Goal: Check status: Check status

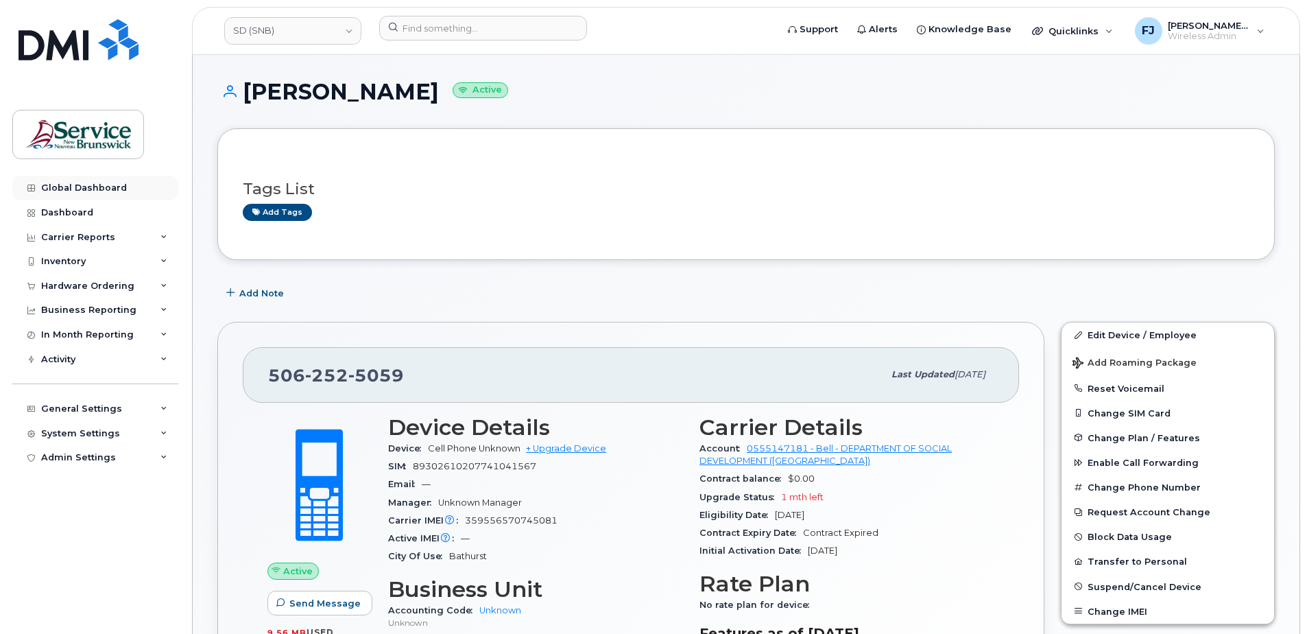
scroll to position [137, 0]
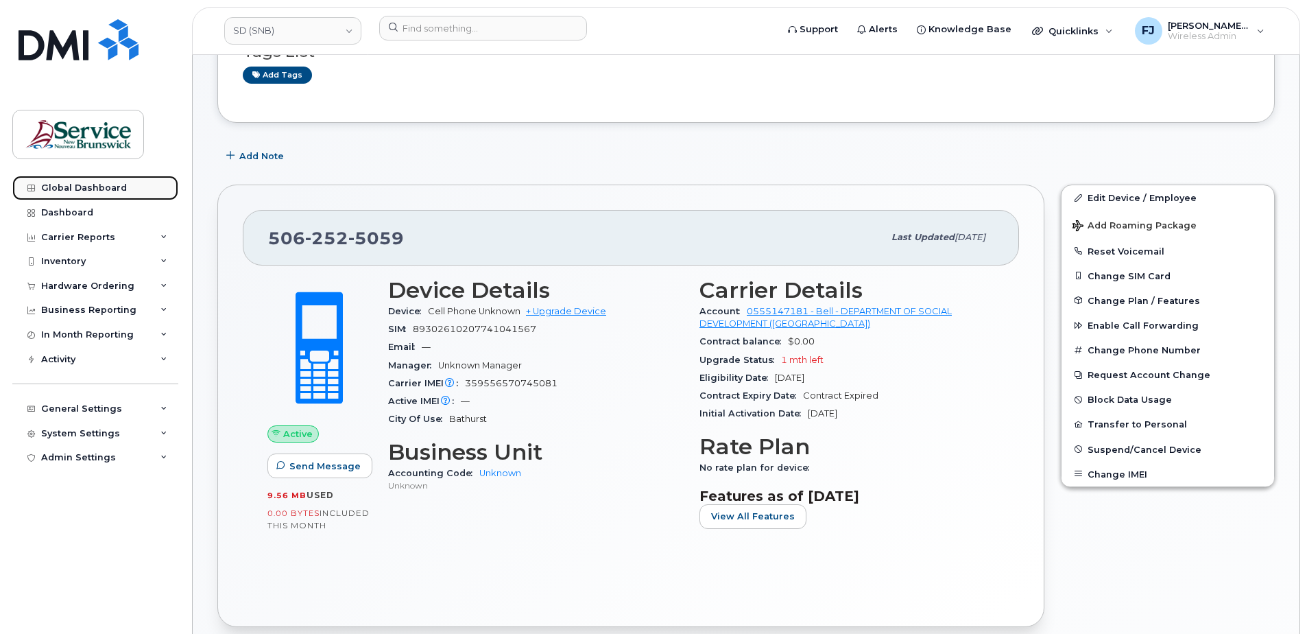
click at [89, 182] on link "Global Dashboard" at bounding box center [95, 188] width 166 height 25
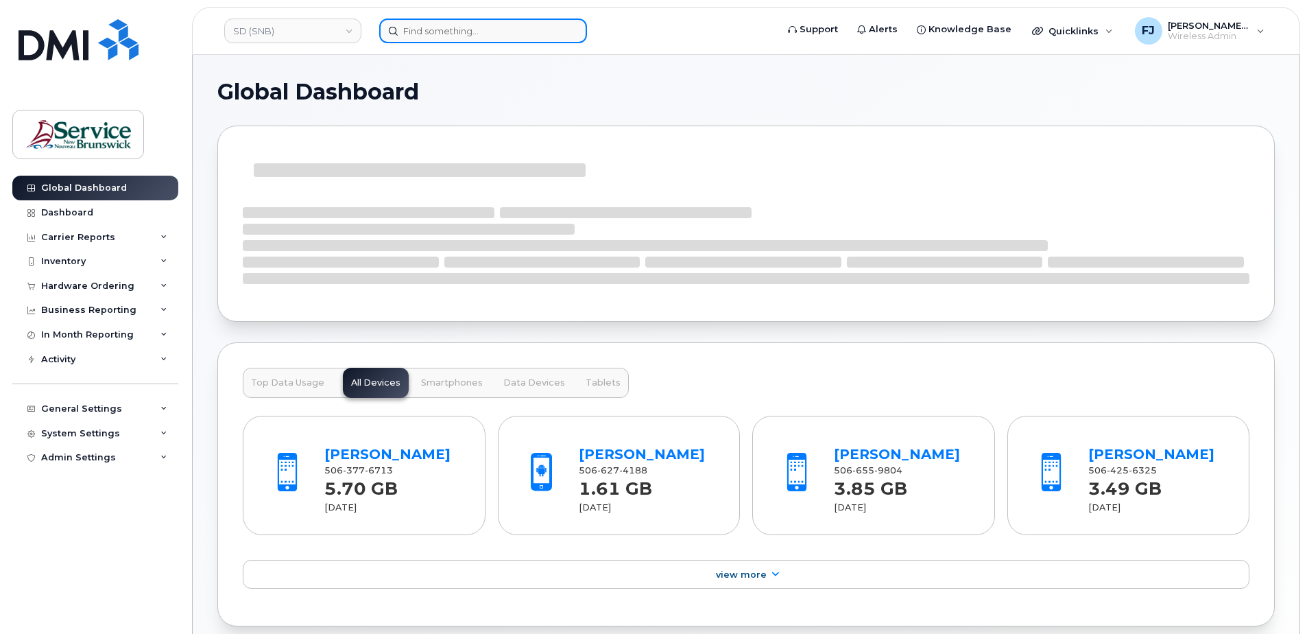
click at [456, 27] on input at bounding box center [483, 31] width 208 height 25
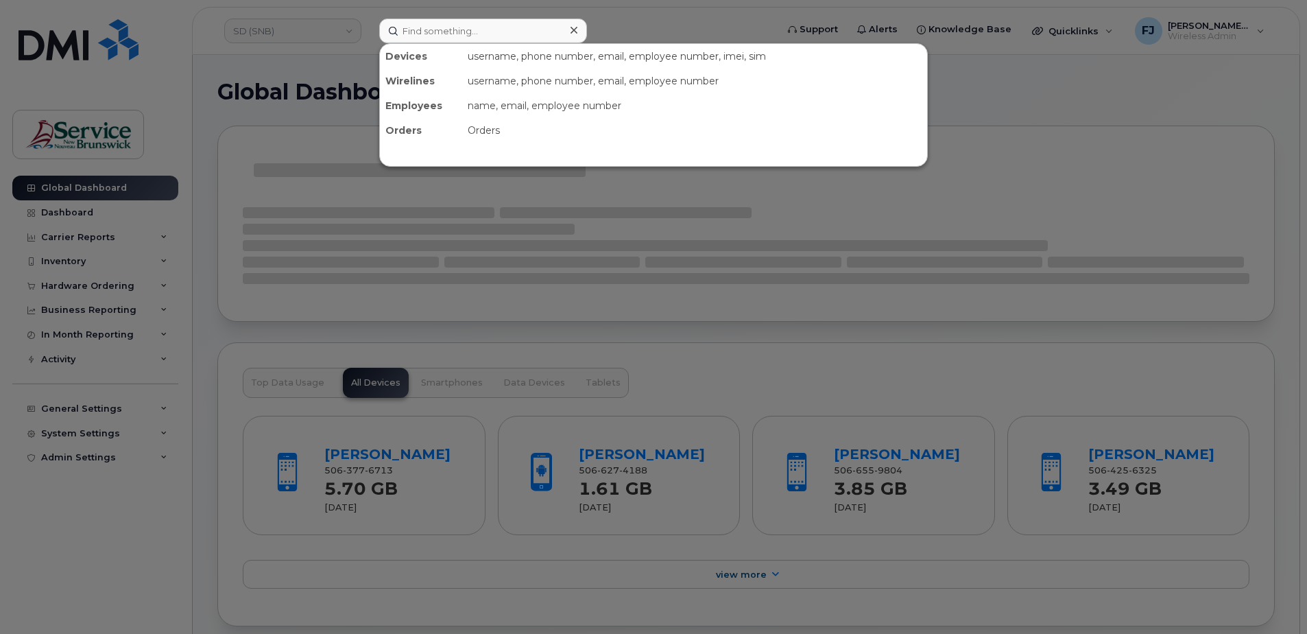
click at [615, 27] on div at bounding box center [653, 317] width 1307 height 634
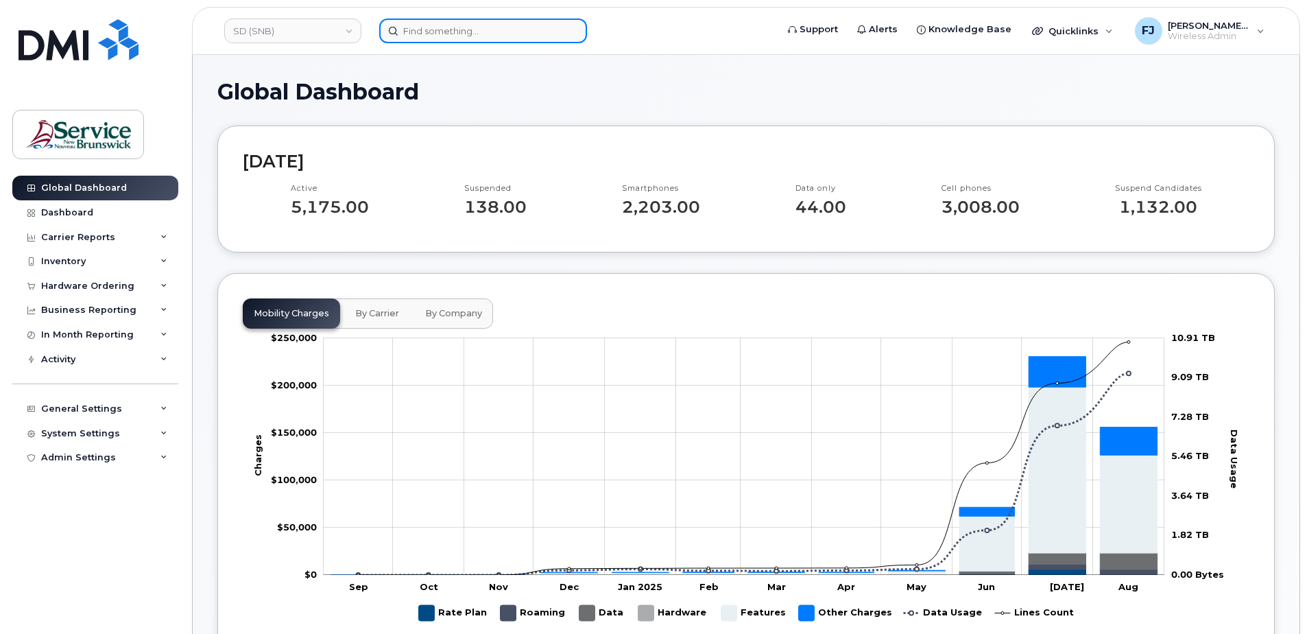
click at [446, 27] on input at bounding box center [483, 31] width 208 height 25
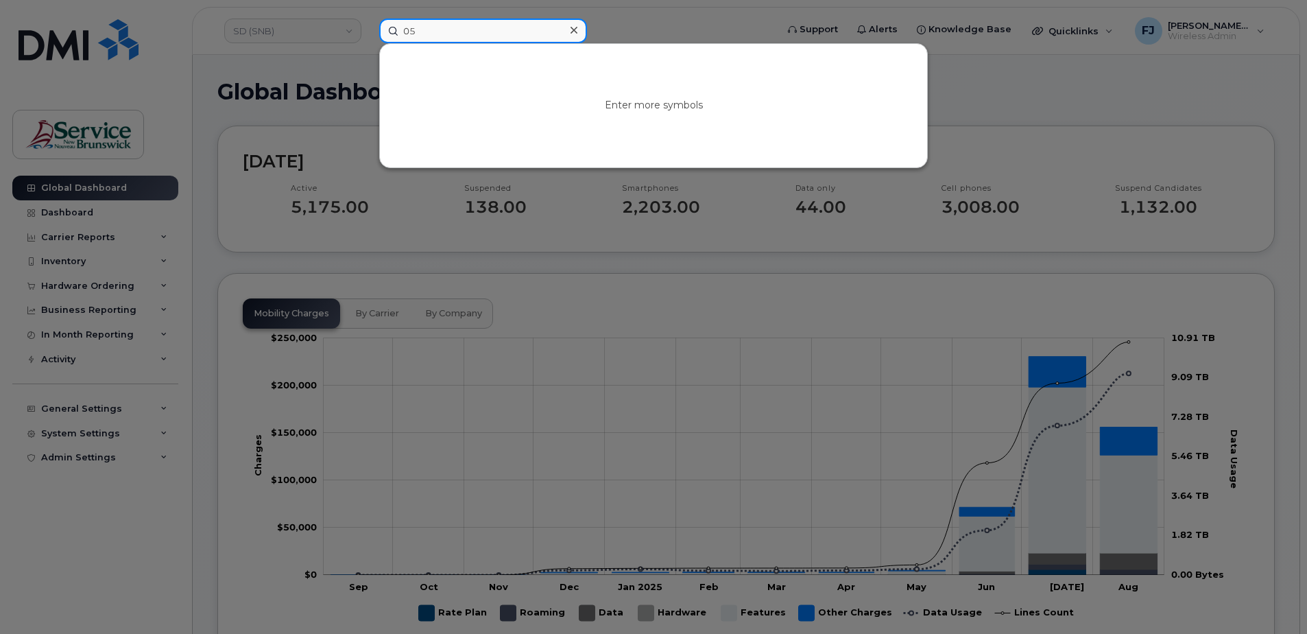
type input "0"
type input "5064700694"
click at [340, 51] on div at bounding box center [653, 317] width 1307 height 634
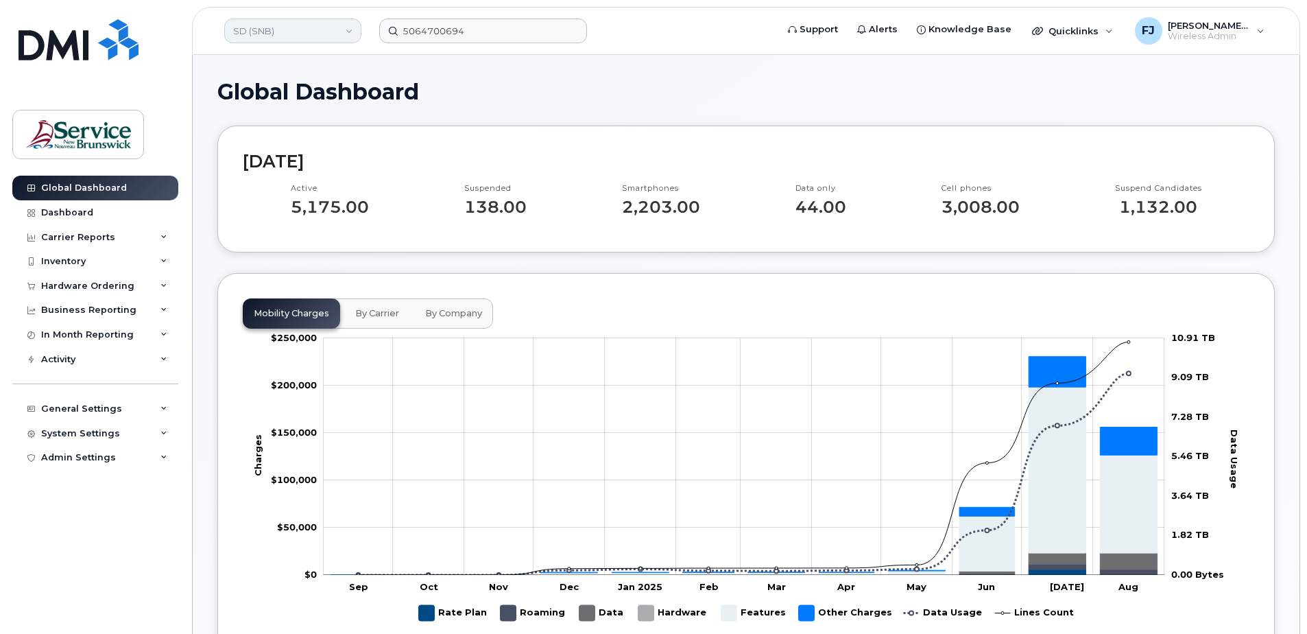
click at [290, 34] on link "SD (SNB)" at bounding box center [292, 31] width 137 height 25
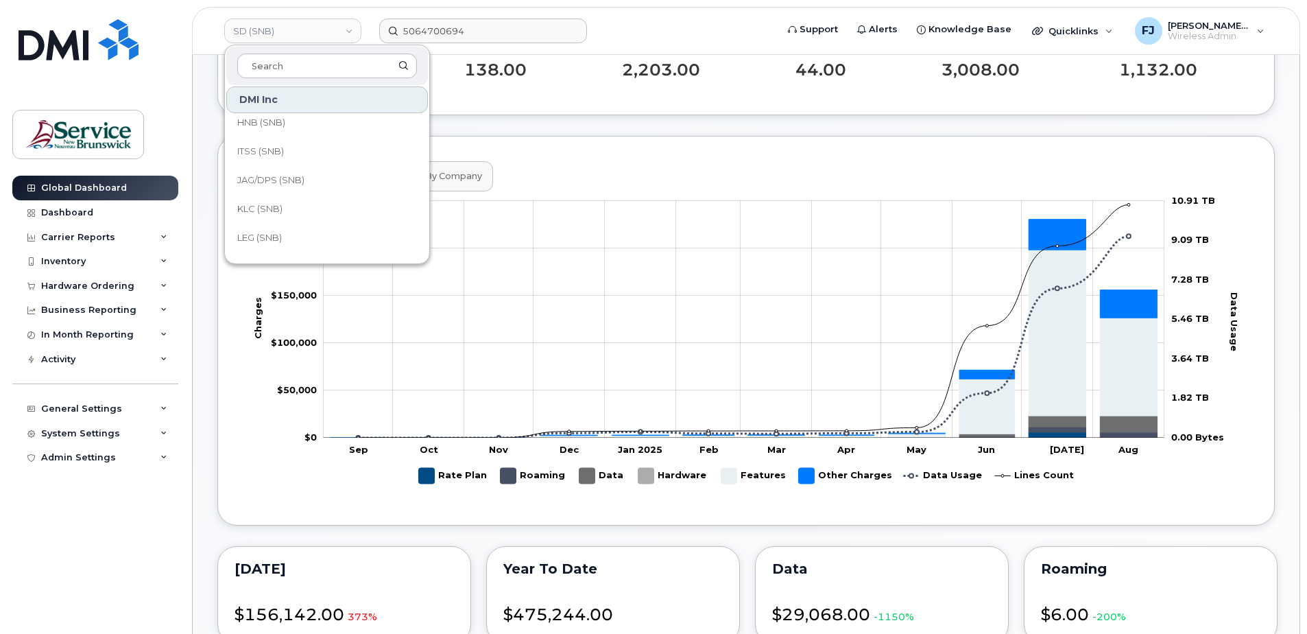
scroll to position [390, 0]
click at [295, 195] on span "JAG/DPS (SNB)" at bounding box center [270, 200] width 67 height 14
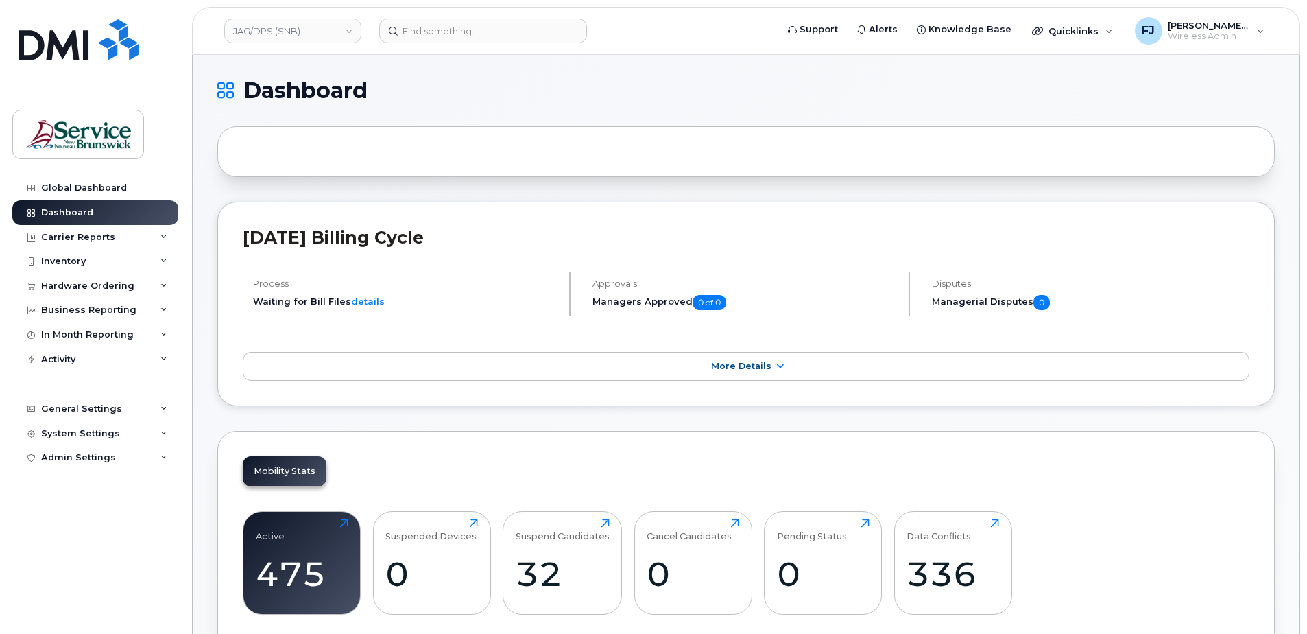
click at [429, 14] on header "JAG/DPS (SNB) Support Alerts Knowledge Base Quicklinks Suspend / Cancel Device …" at bounding box center [746, 31] width 1108 height 48
click at [444, 29] on input at bounding box center [483, 31] width 208 height 25
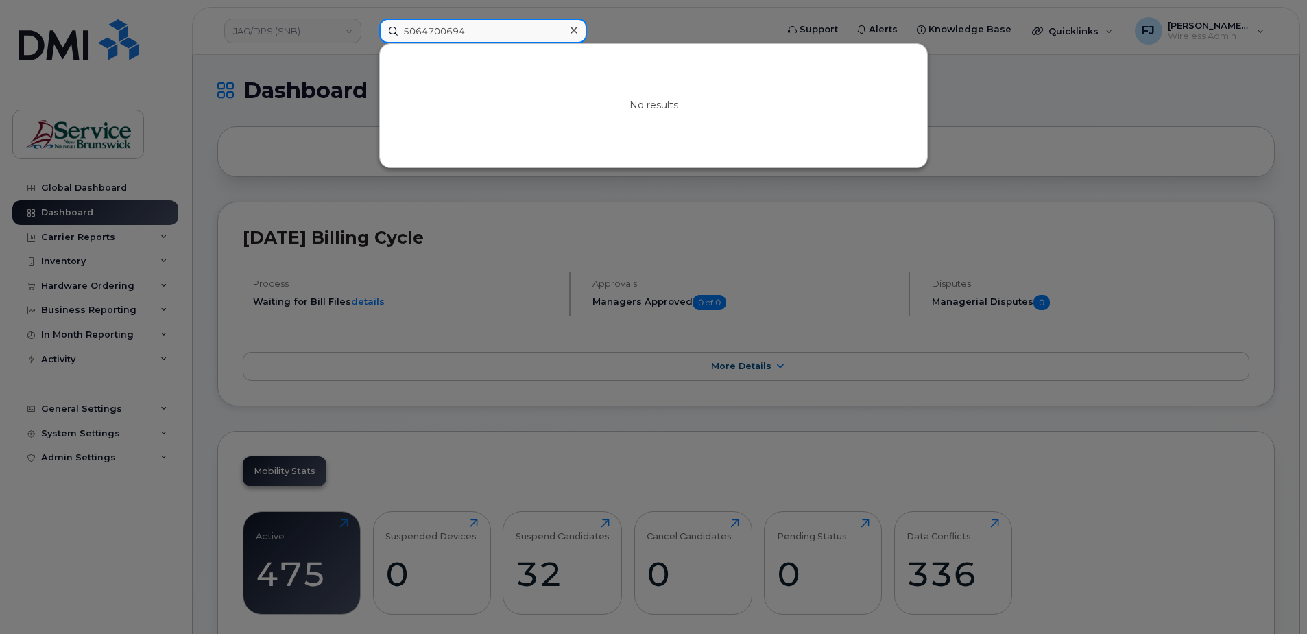
drag, startPoint x: 504, startPoint y: 27, endPoint x: 189, endPoint y: 34, distance: 314.8
click at [368, 35] on div "5064700694 No results" at bounding box center [573, 31] width 410 height 25
paste input "2300551"
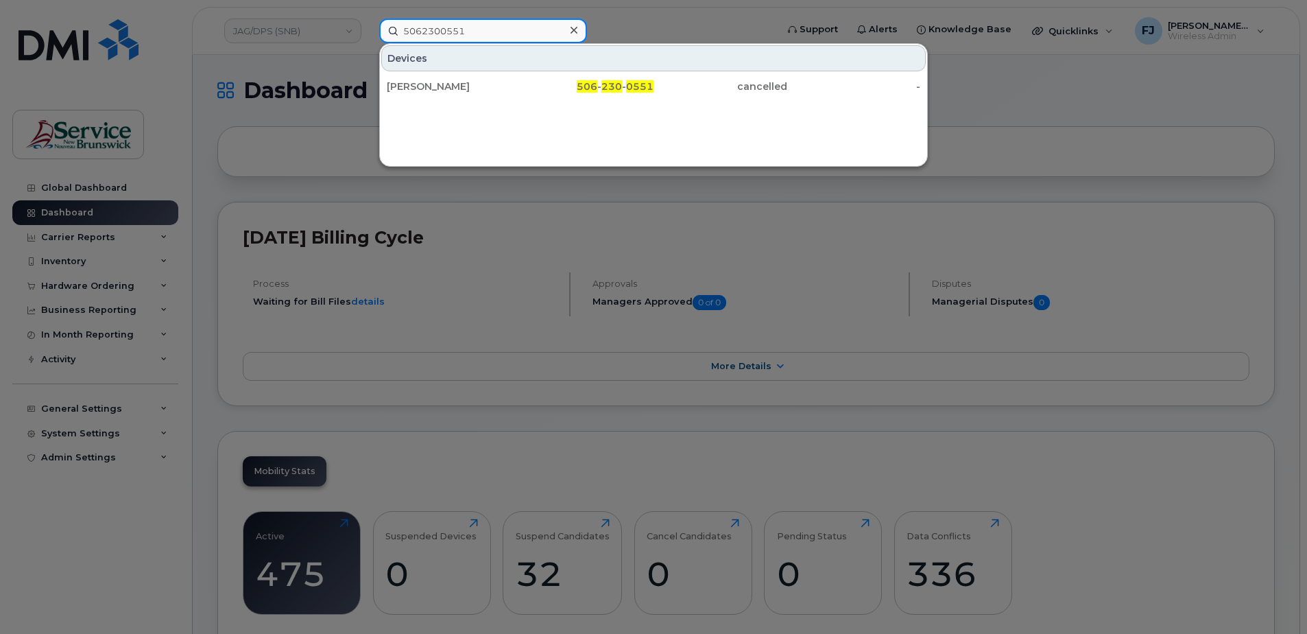
type input "5062300551"
click at [303, 101] on div at bounding box center [653, 317] width 1307 height 634
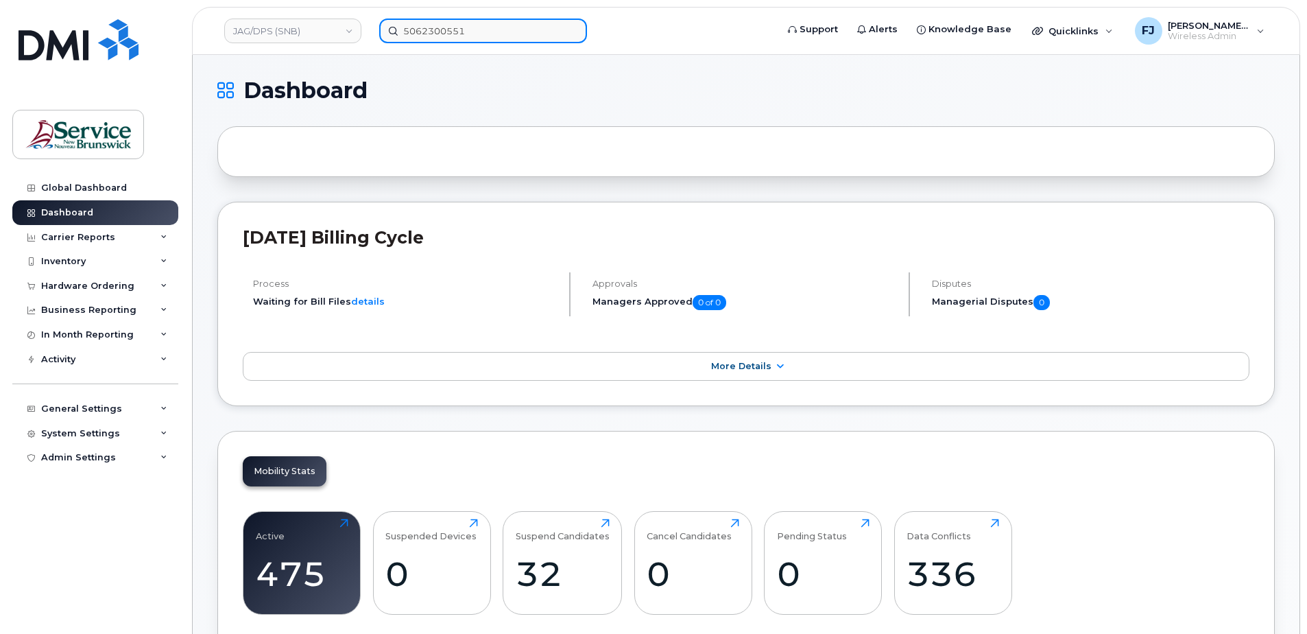
click at [446, 27] on input "5062300551" at bounding box center [483, 31] width 208 height 25
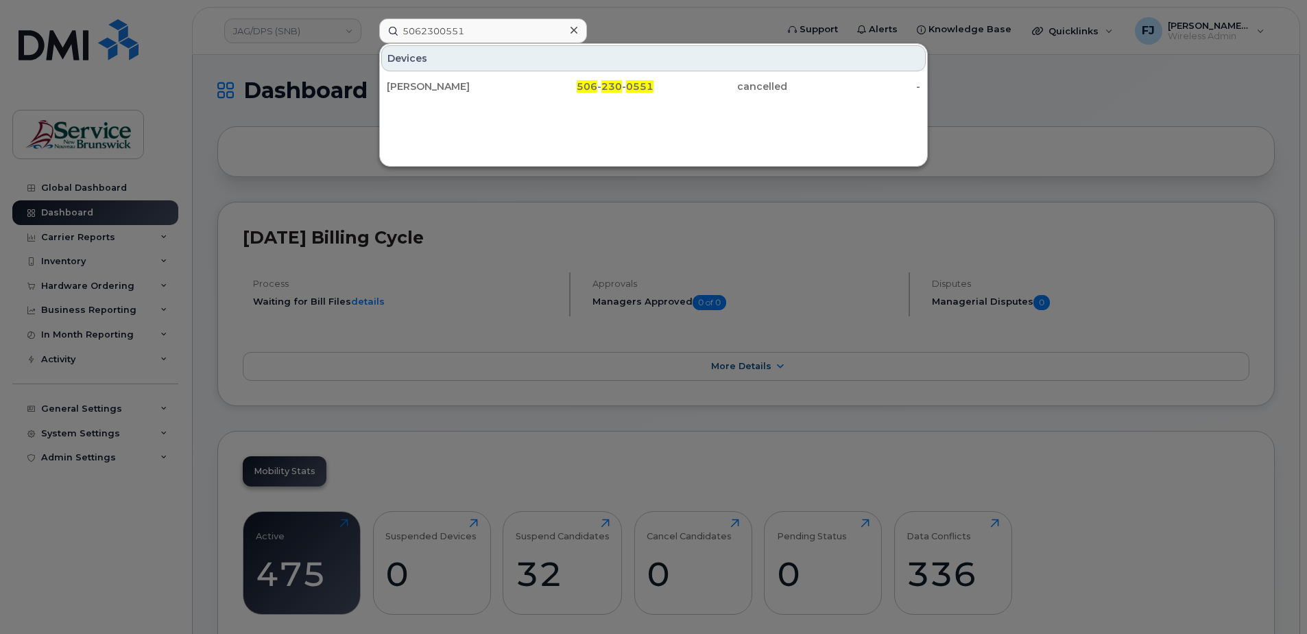
click at [290, 27] on div at bounding box center [653, 317] width 1307 height 634
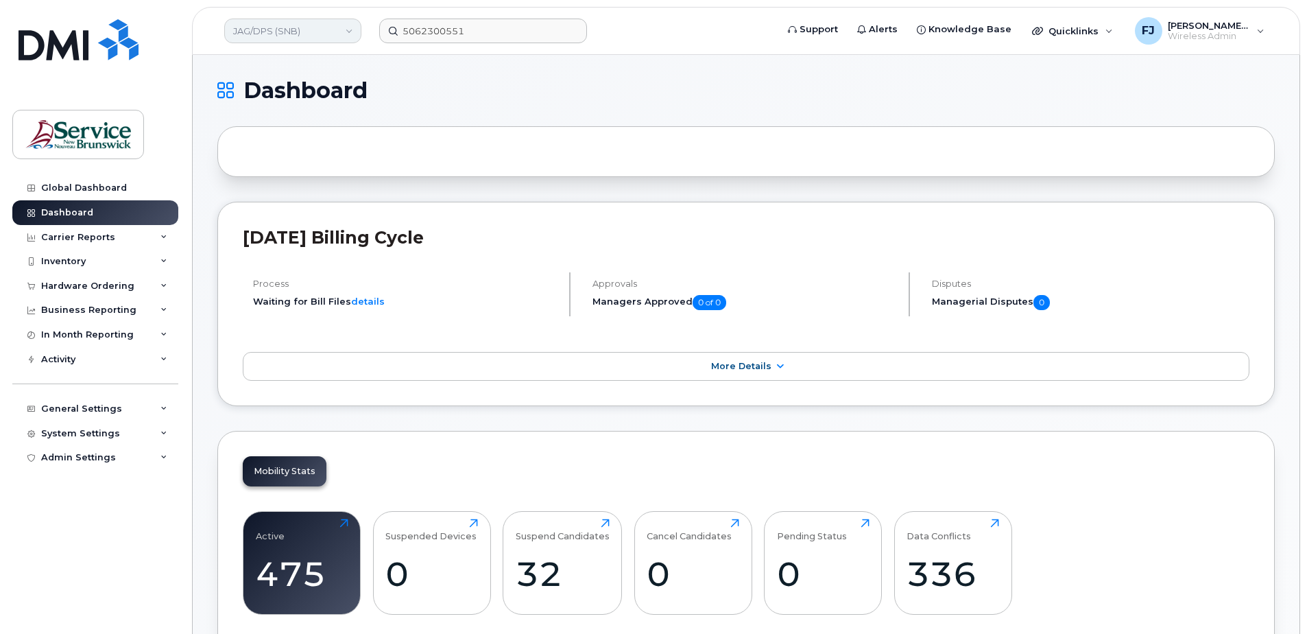
click at [309, 27] on link "JAG/DPS (SNB)" at bounding box center [292, 31] width 137 height 25
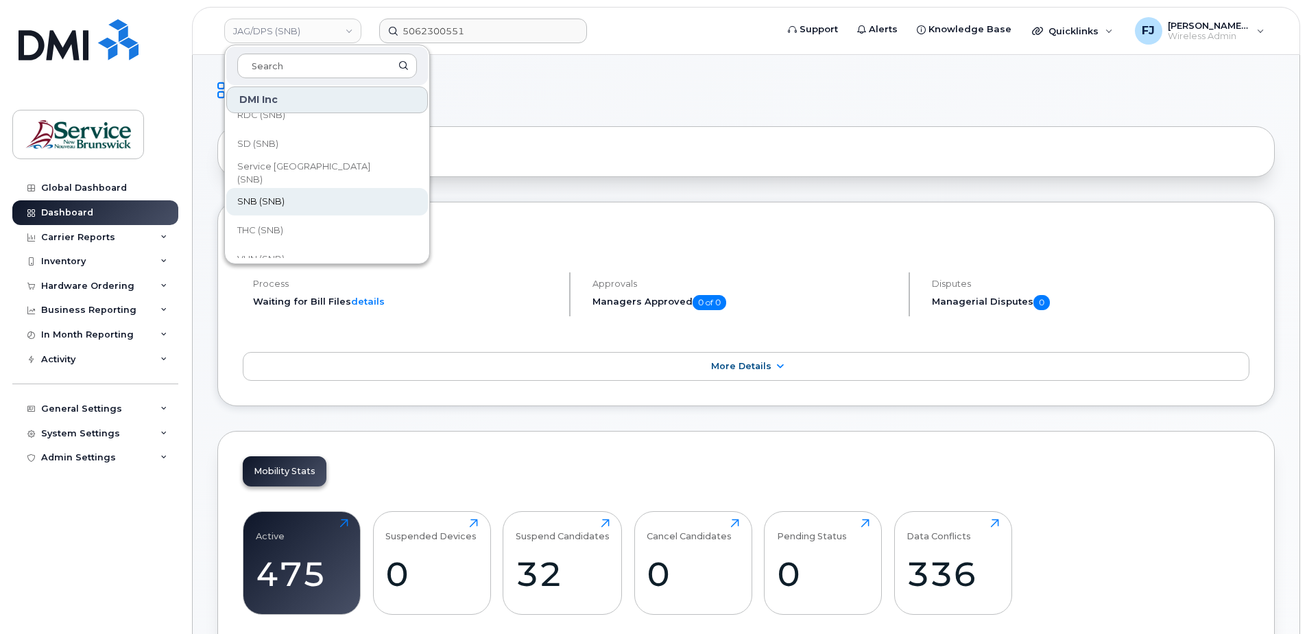
scroll to position [664, 0]
click at [272, 206] on link "THC (SNB)" at bounding box center [327, 213] width 202 height 27
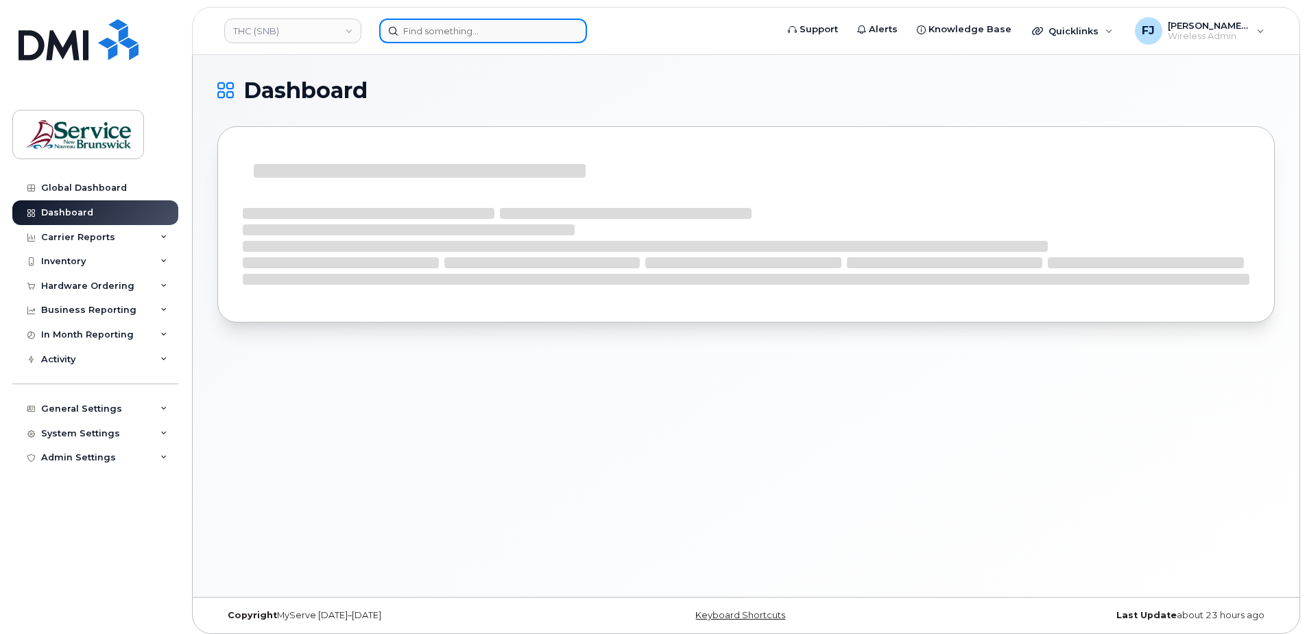
click at [454, 25] on input at bounding box center [483, 31] width 208 height 25
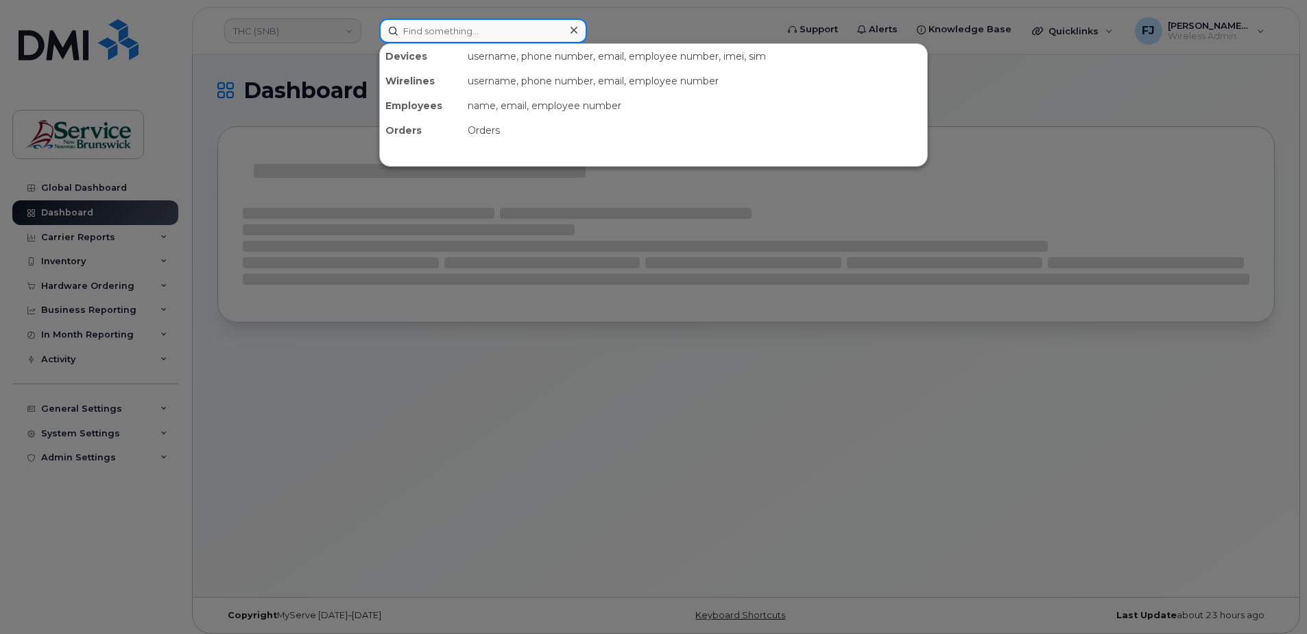
paste input "5062300551"
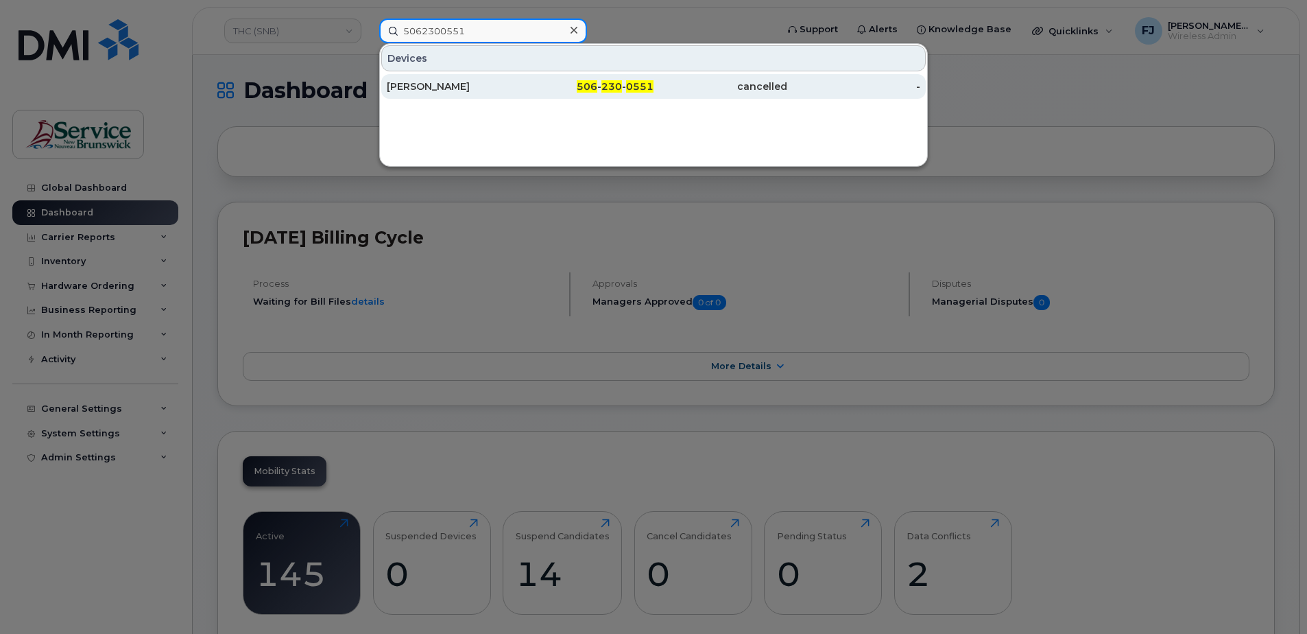
type input "5062300551"
click at [484, 82] on div "[PERSON_NAME]" at bounding box center [454, 87] width 134 height 14
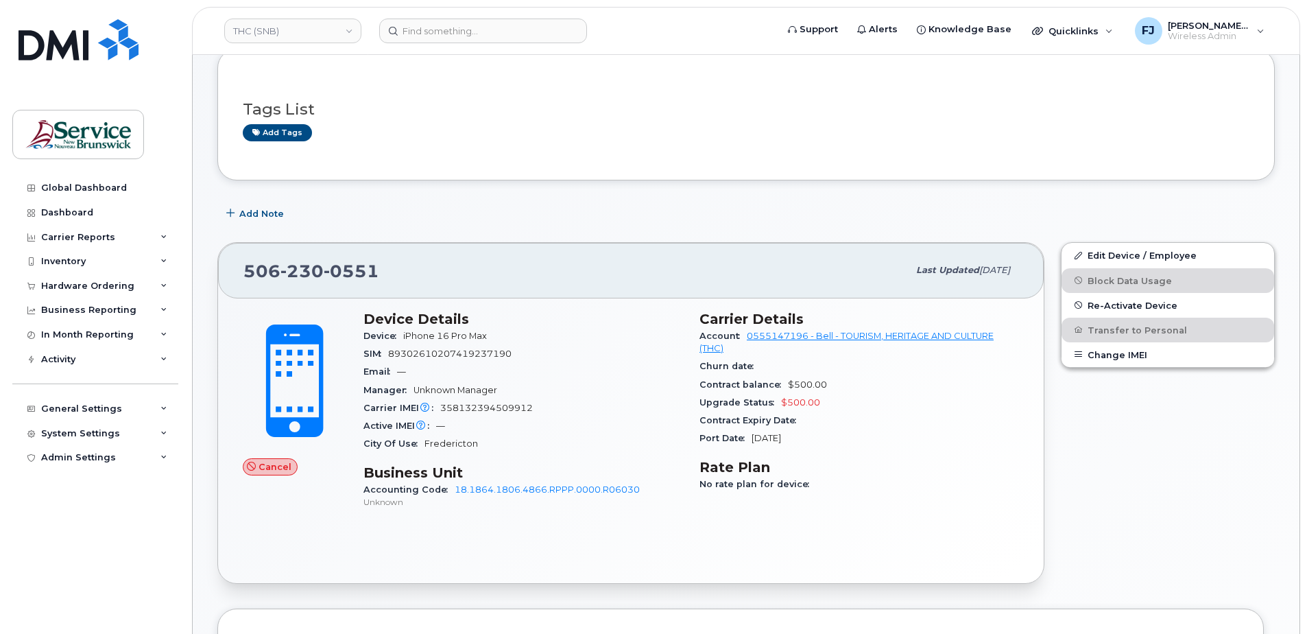
scroll to position [137, 0]
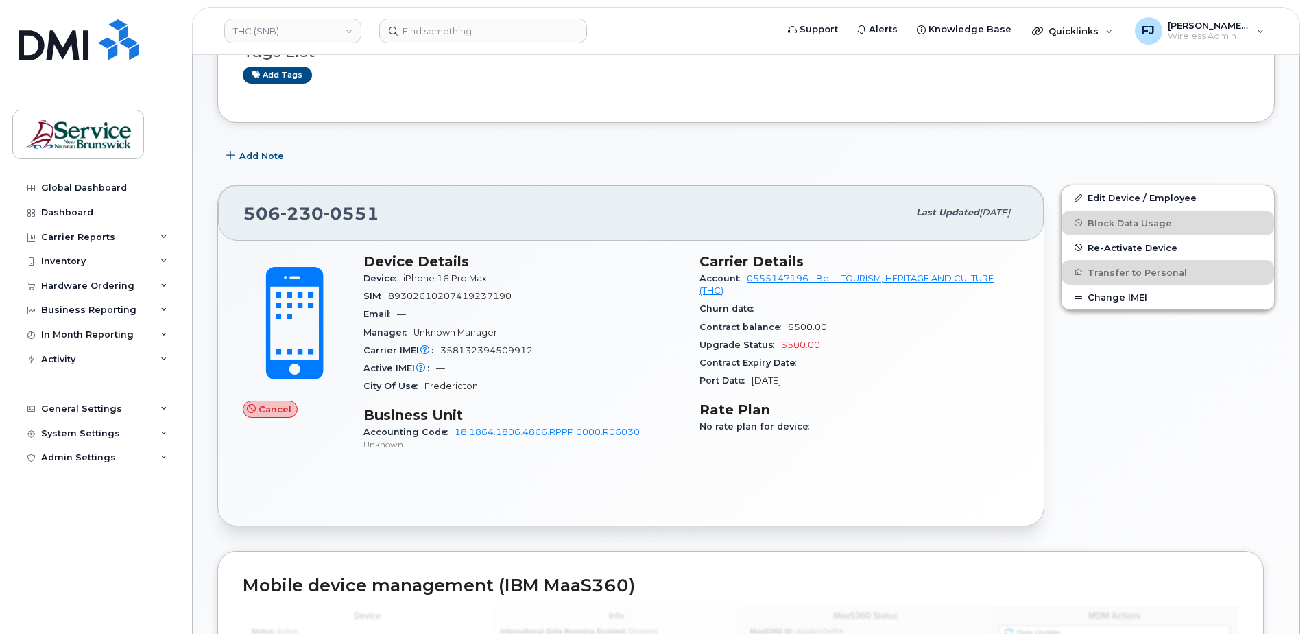
click at [621, 320] on div "Email —" at bounding box center [523, 314] width 320 height 18
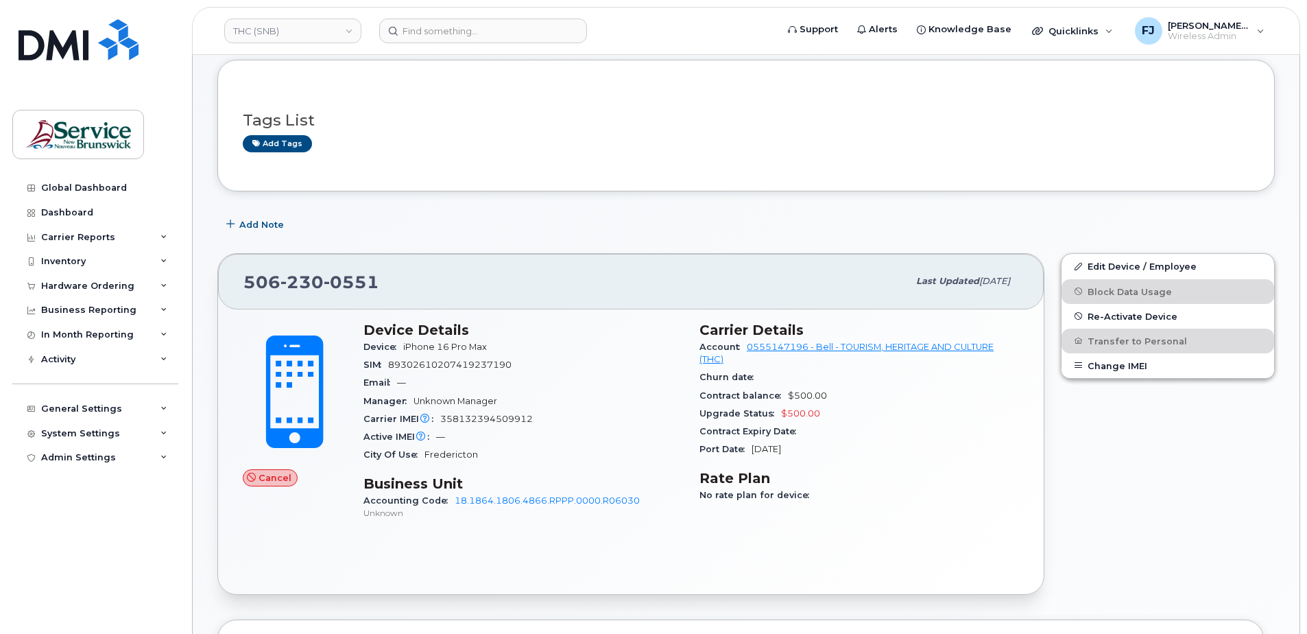
scroll to position [0, 0]
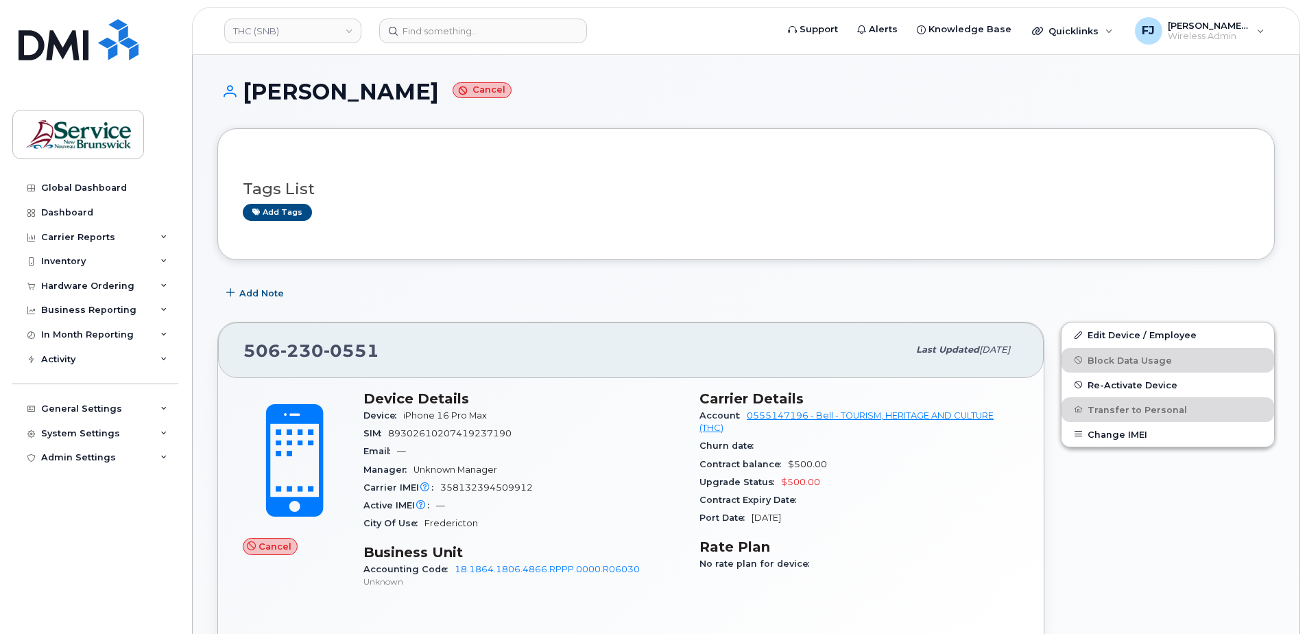
click at [524, 295] on div "Add Note" at bounding box center [745, 292] width 1057 height 25
drag, startPoint x: 232, startPoint y: 86, endPoint x: 489, endPoint y: 91, distance: 257.2
click at [489, 91] on h1 "Rebecca Cotton Cancel" at bounding box center [745, 92] width 1057 height 24
drag, startPoint x: 489, startPoint y: 91, endPoint x: 540, endPoint y: 179, distance: 101.7
click at [540, 179] on div "Tags List Add tags" at bounding box center [746, 194] width 1007 height 53
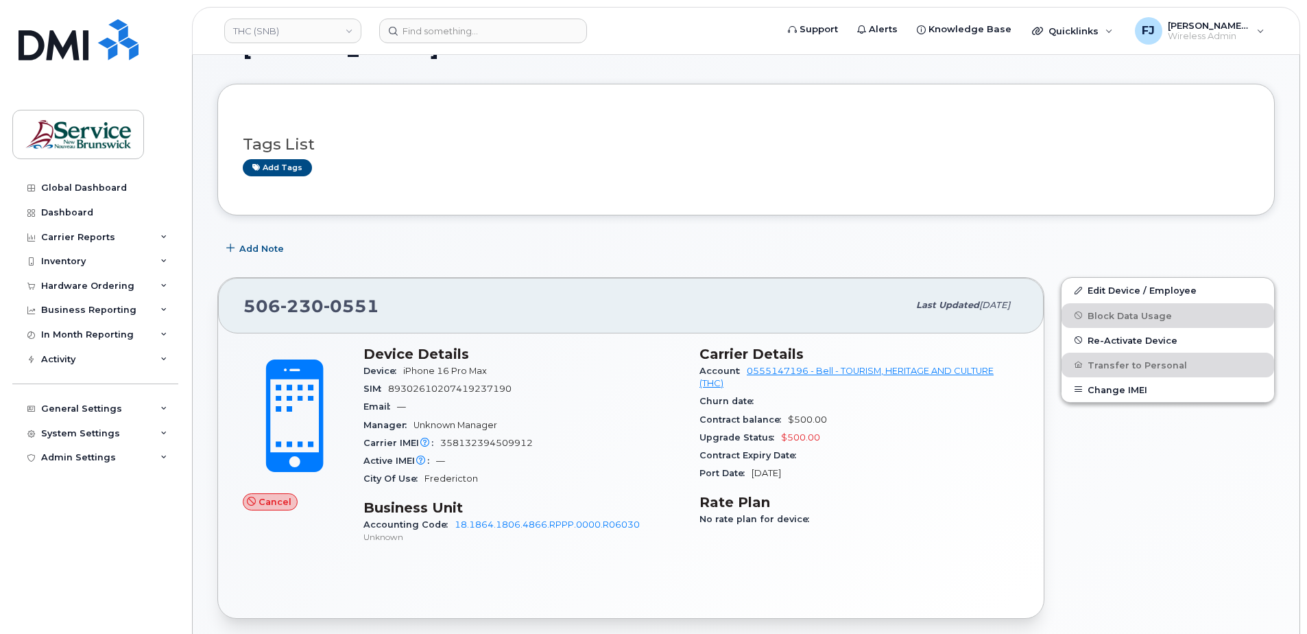
scroll to position [69, 0]
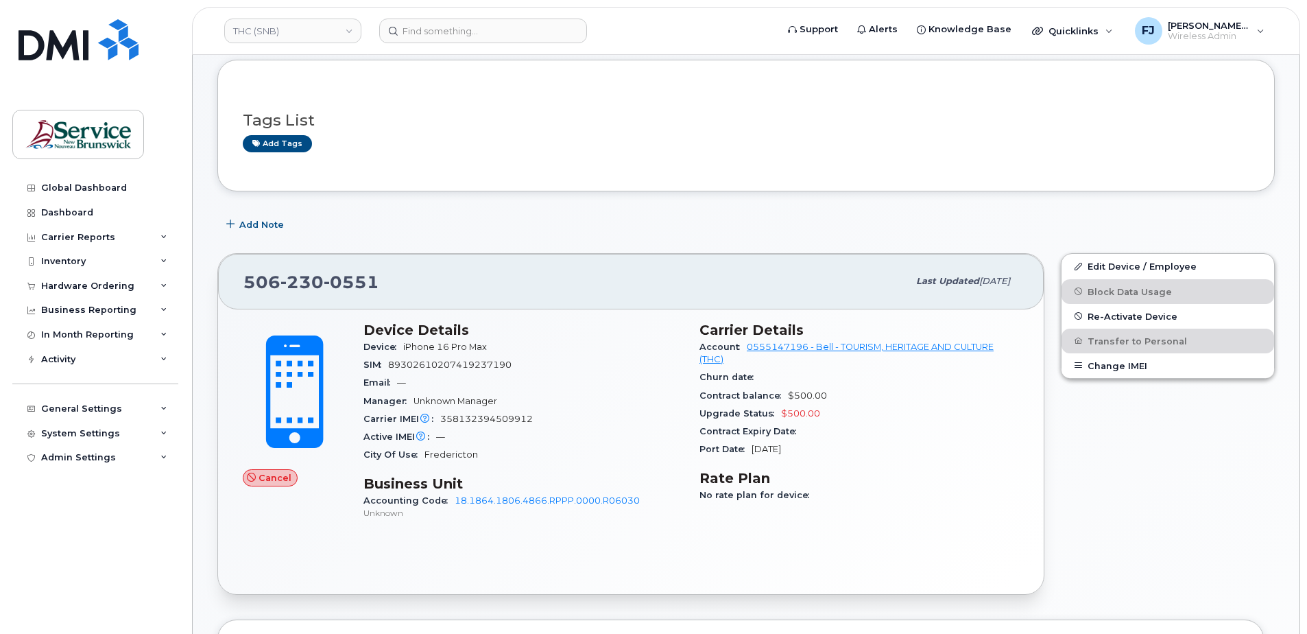
click at [730, 405] on div "Upgrade Status $500.00" at bounding box center [859, 414] width 320 height 18
click at [621, 376] on div "Email —" at bounding box center [523, 383] width 320 height 18
click at [568, 339] on div "Device iPhone 16 Pro Max" at bounding box center [523, 347] width 320 height 18
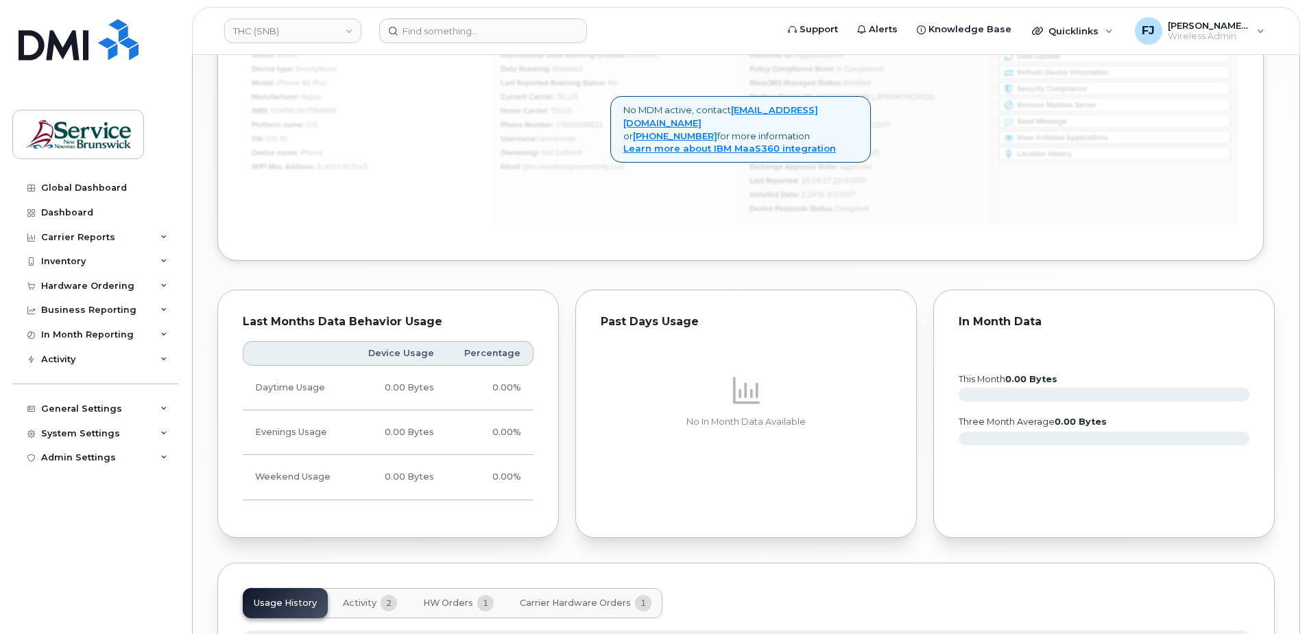
scroll to position [966, 0]
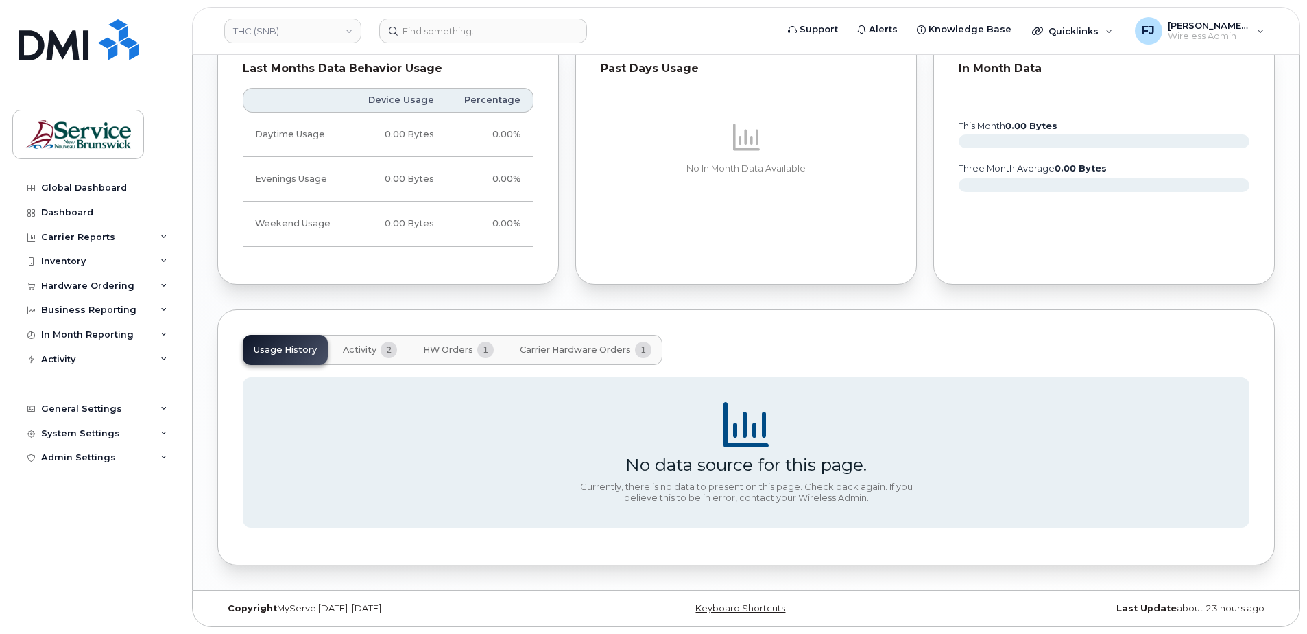
click at [370, 349] on span "Activity" at bounding box center [360, 349] width 34 height 11
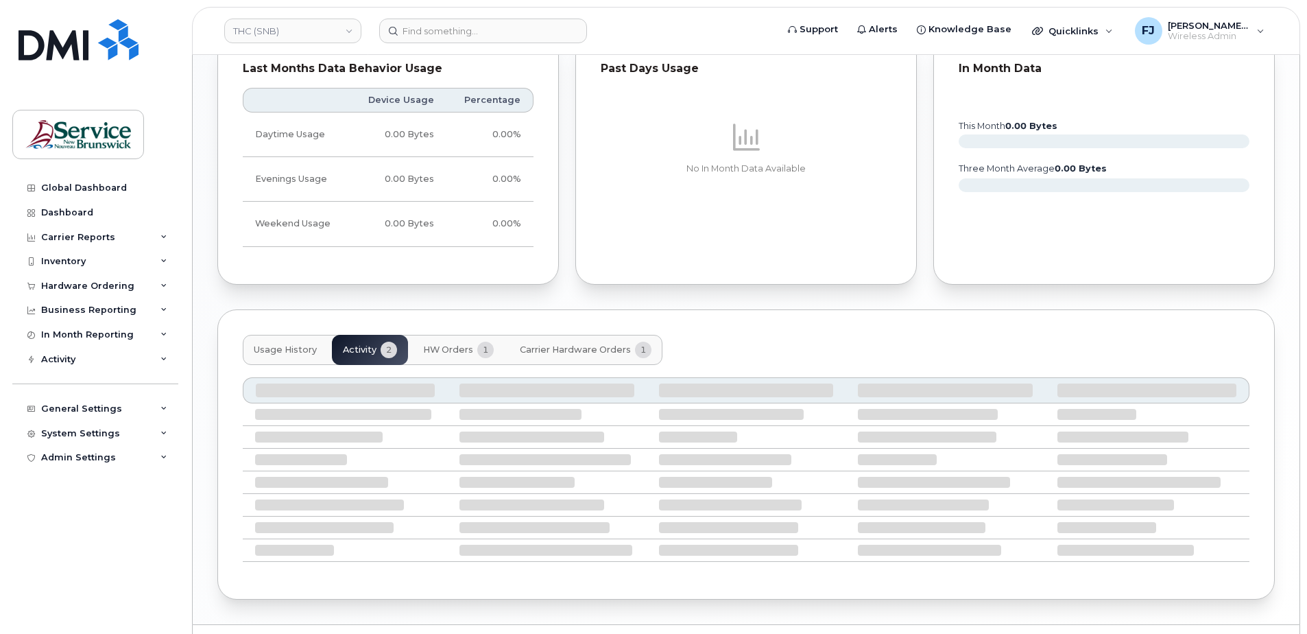
scroll to position [946, 0]
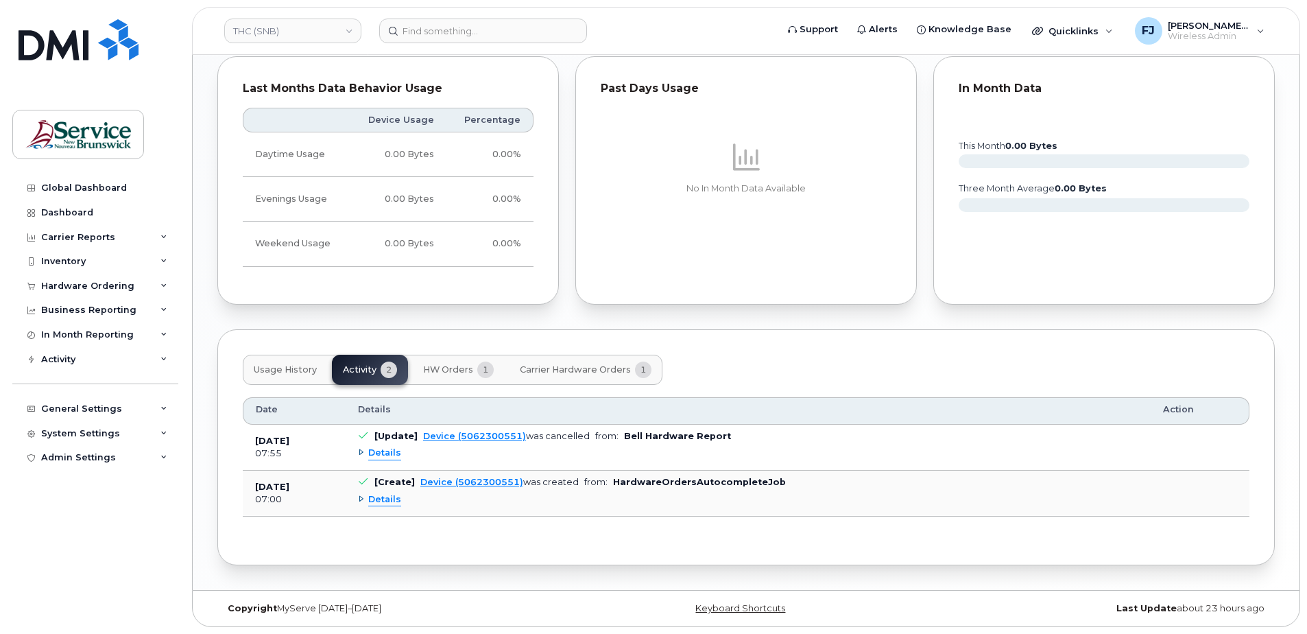
click at [372, 500] on span "Details" at bounding box center [384, 499] width 33 height 13
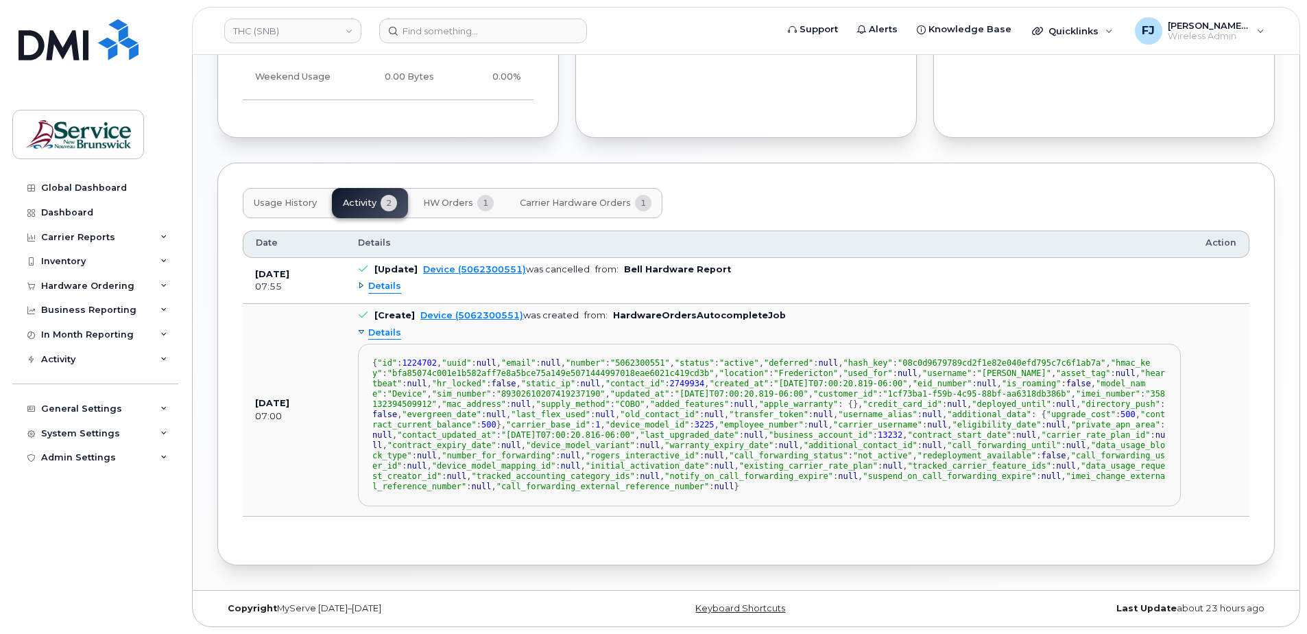
click at [384, 326] on span "Details" at bounding box center [384, 332] width 33 height 13
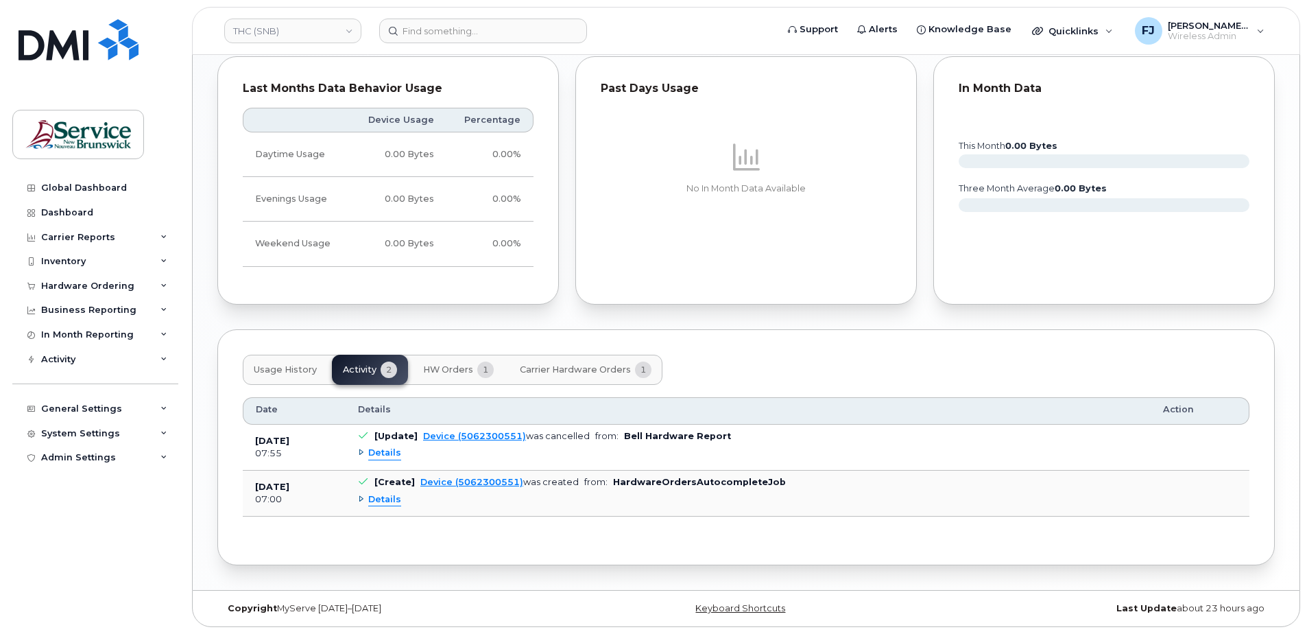
click at [379, 455] on span "Details" at bounding box center [384, 452] width 33 height 13
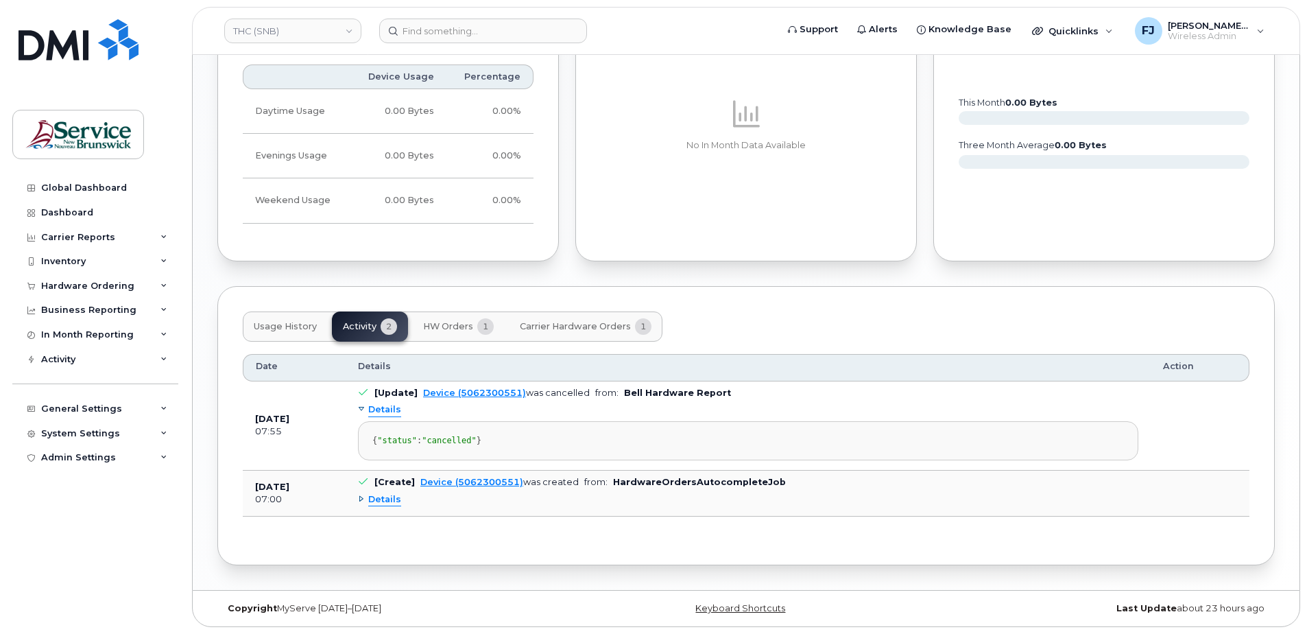
click at [392, 403] on span "Details" at bounding box center [384, 409] width 33 height 13
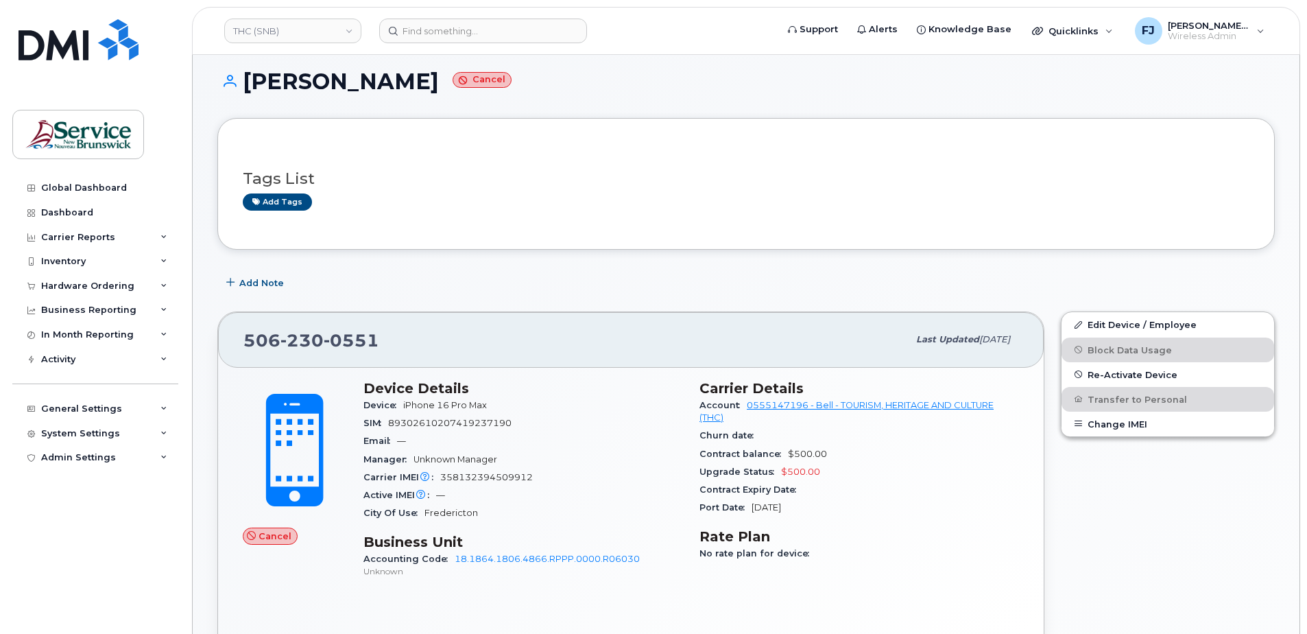
scroll to position [0, 0]
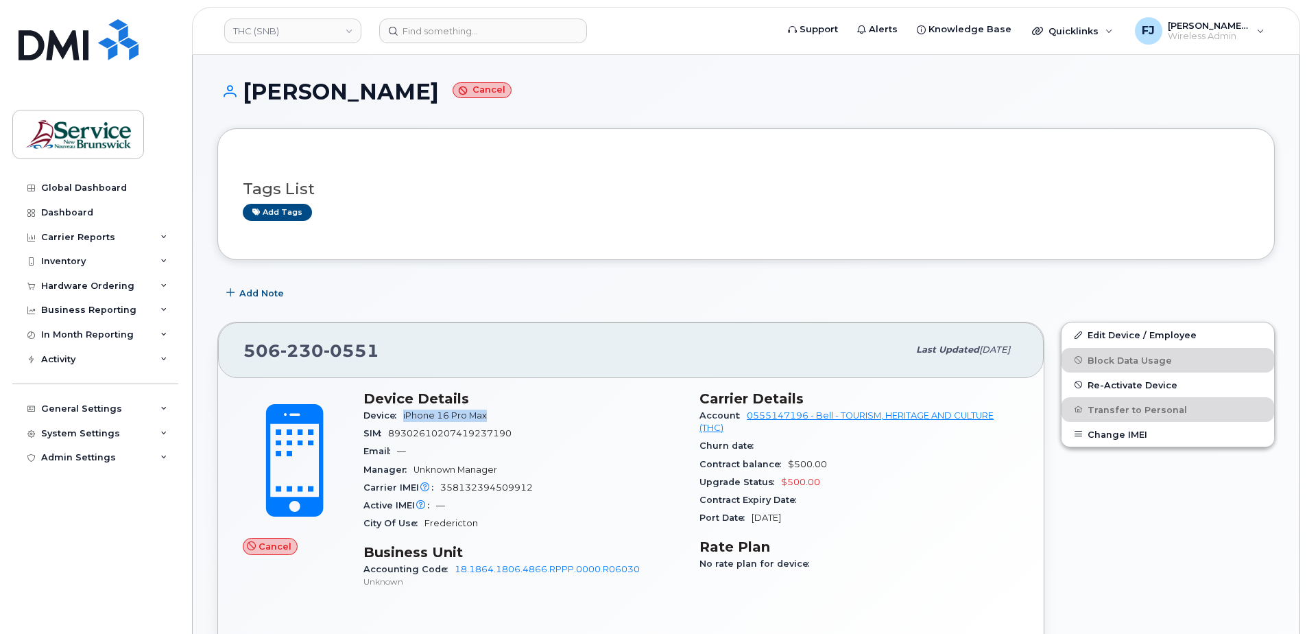
drag, startPoint x: 494, startPoint y: 409, endPoint x: 405, endPoint y: 412, distance: 89.2
click at [405, 412] on div "Device iPhone 16 Pro Max" at bounding box center [523, 416] width 320 height 18
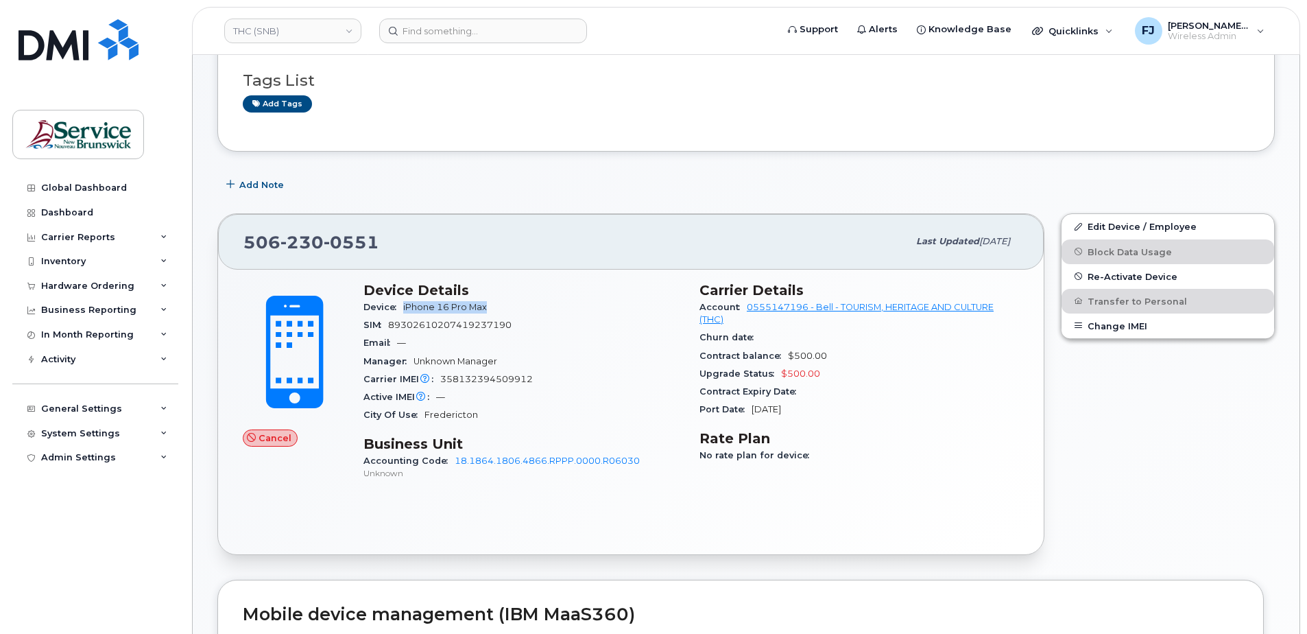
scroll to position [137, 0]
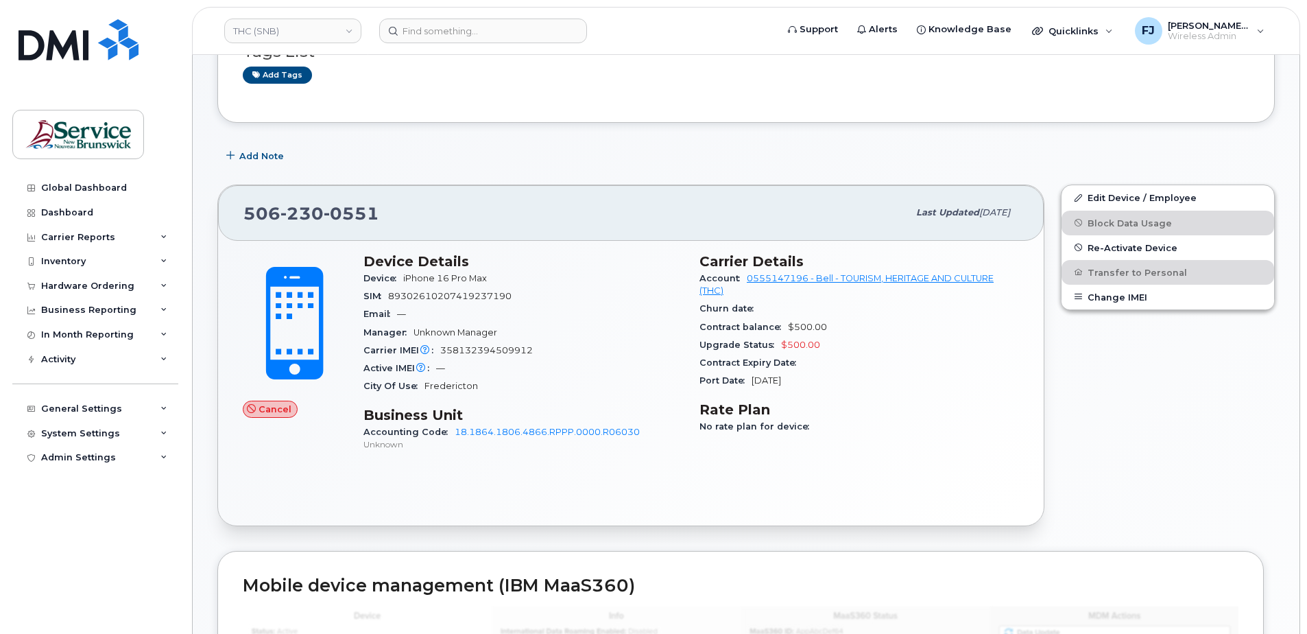
click at [574, 352] on div "Carrier IMEI Carrier IMEI is reported during the last billing cycle or change o…" at bounding box center [523, 350] width 320 height 18
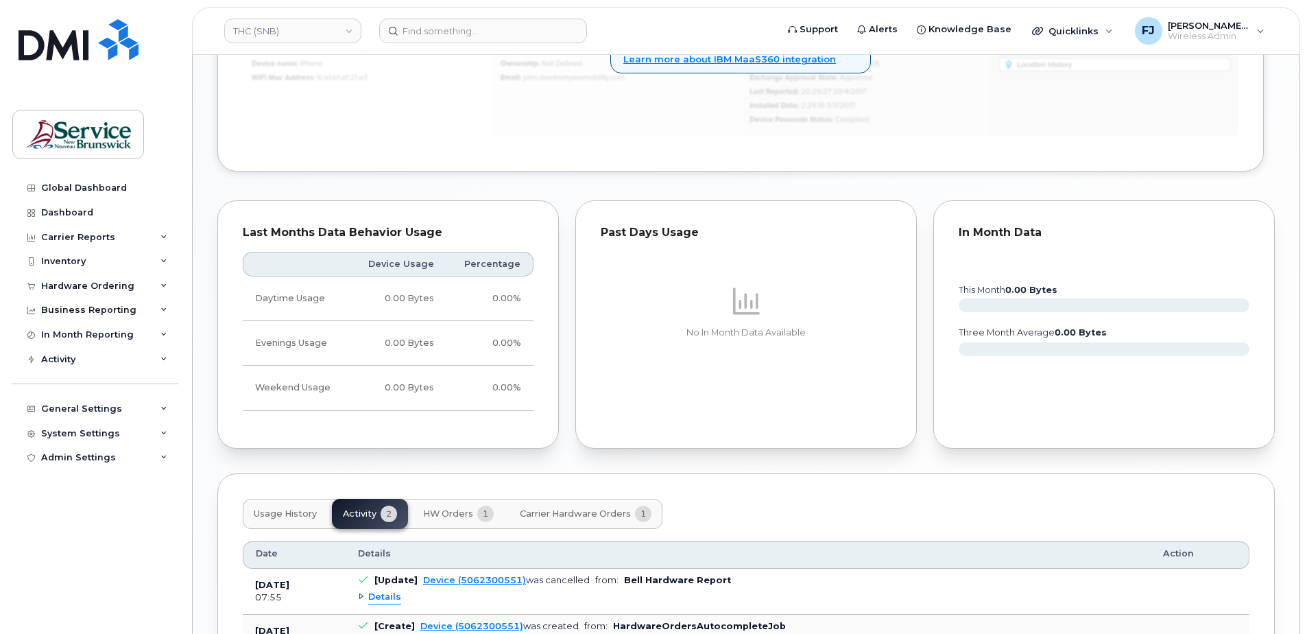
scroll to position [891, 0]
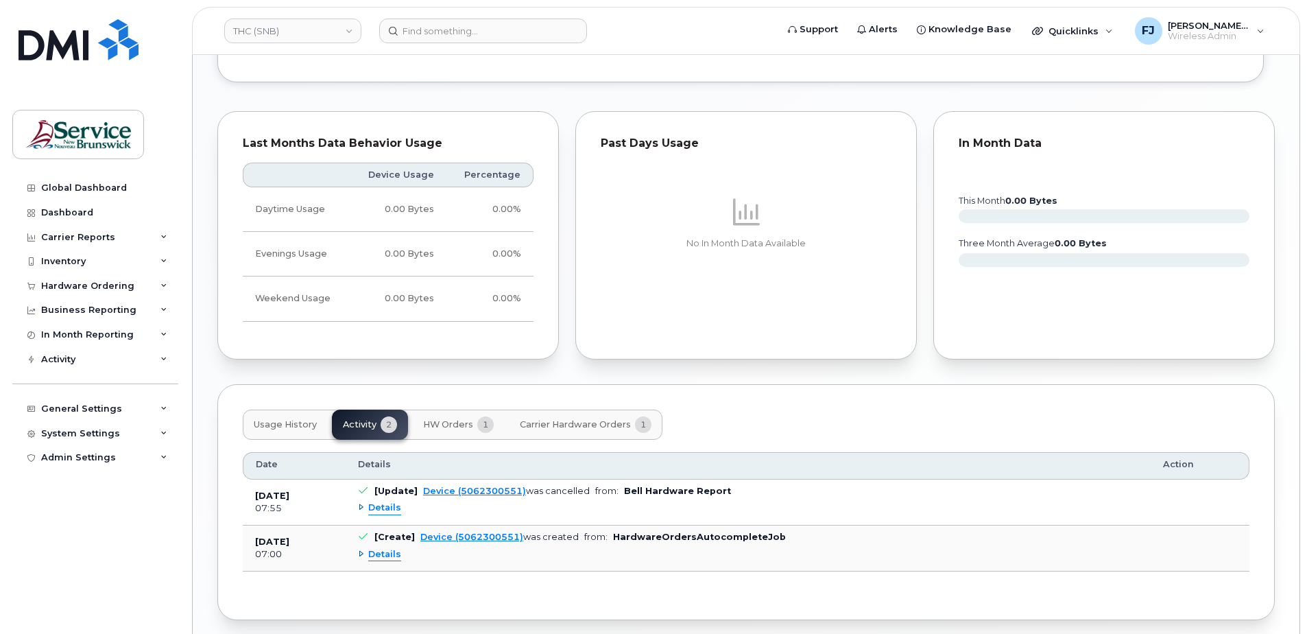
click at [457, 422] on span "HW Orders" at bounding box center [448, 424] width 50 height 11
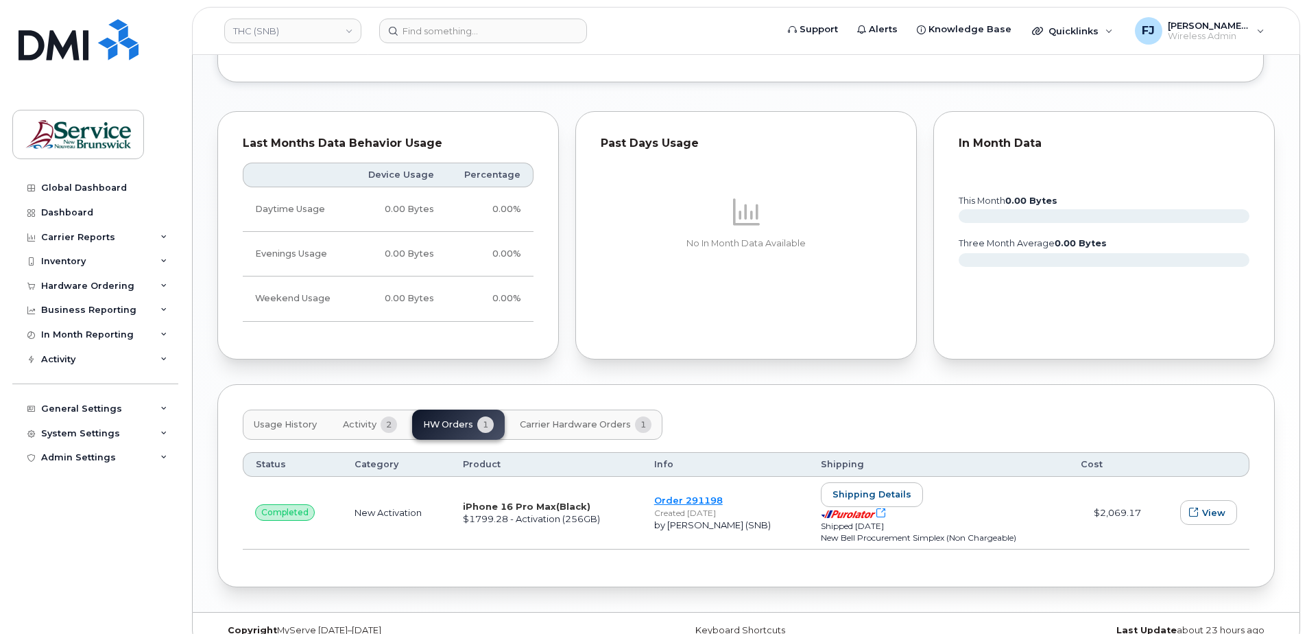
click at [567, 422] on span "Carrier Hardware Orders" at bounding box center [575, 424] width 111 height 11
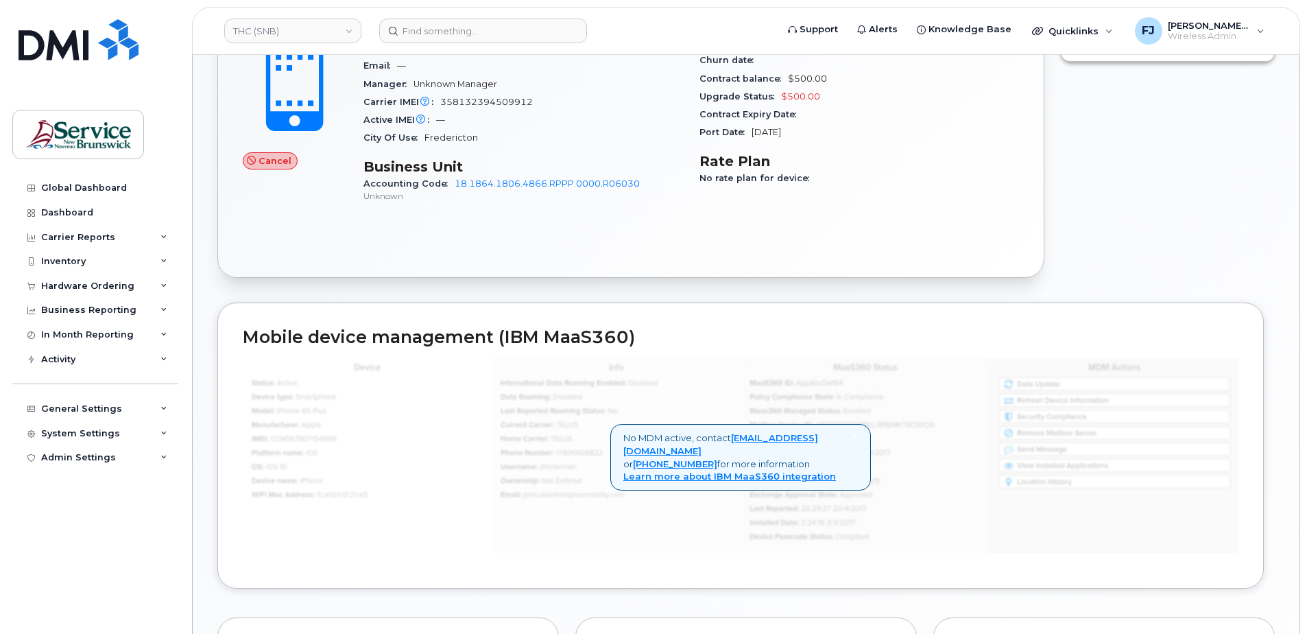
scroll to position [328, 0]
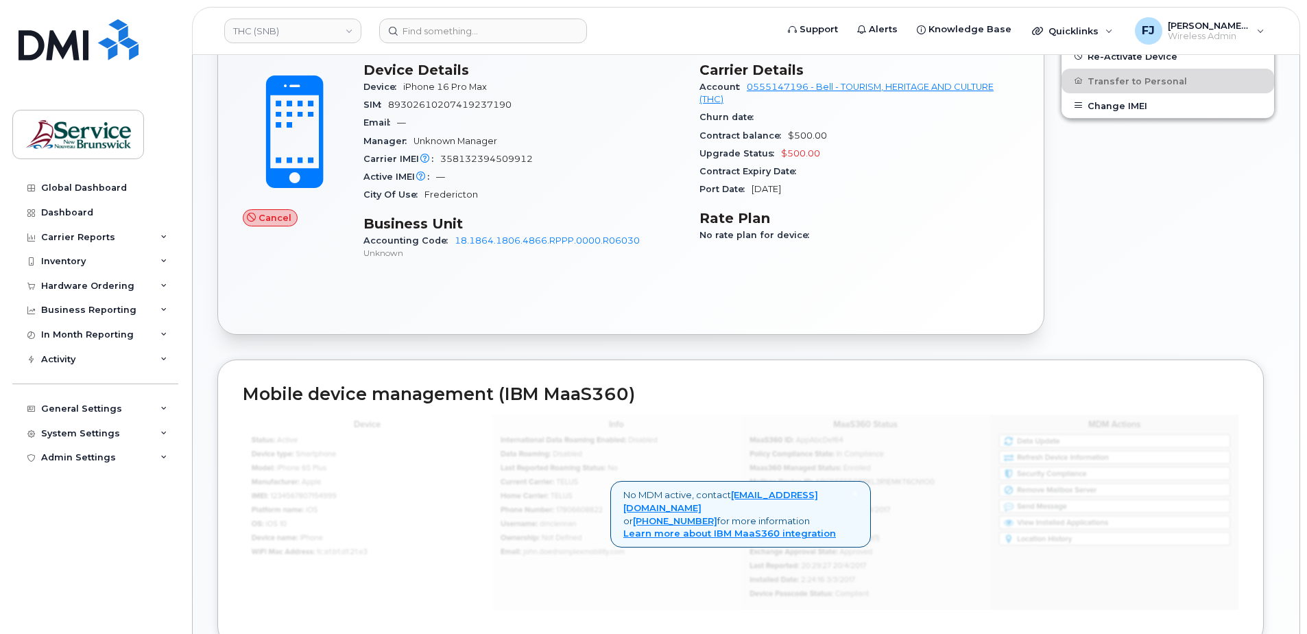
click at [525, 303] on div "Cancel Device Details Device iPhone 16 Pro Max SIM 89302610207419237190 Email —…" at bounding box center [631, 191] width 826 height 285
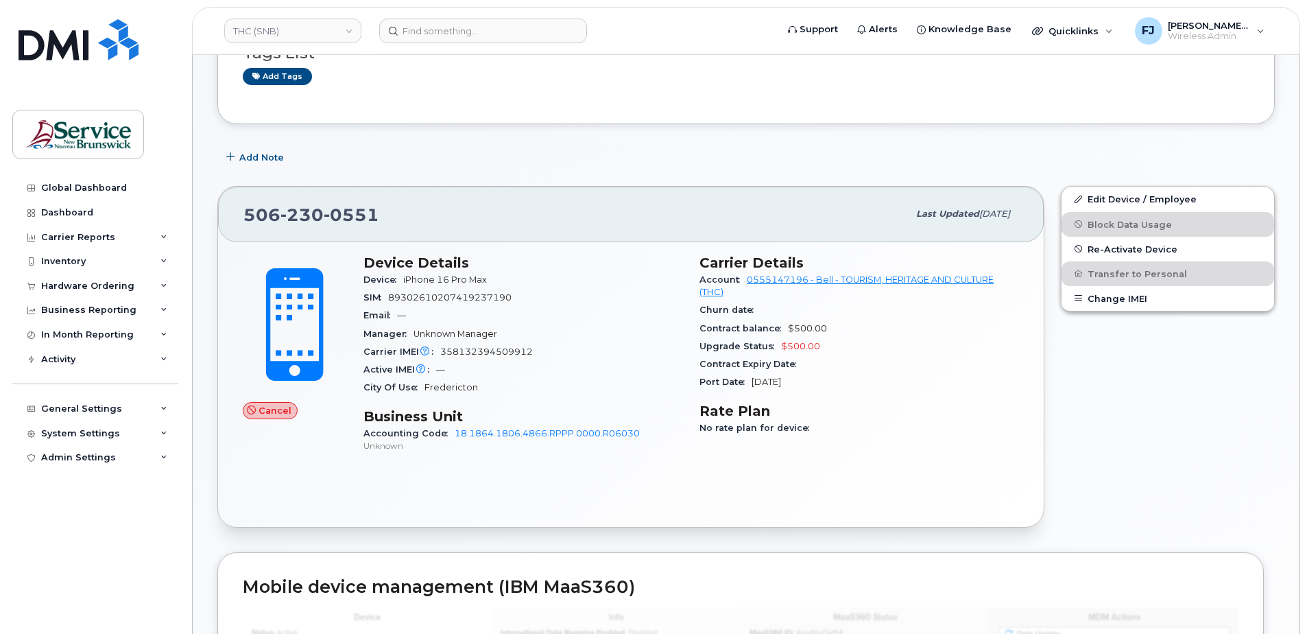
scroll to position [123, 0]
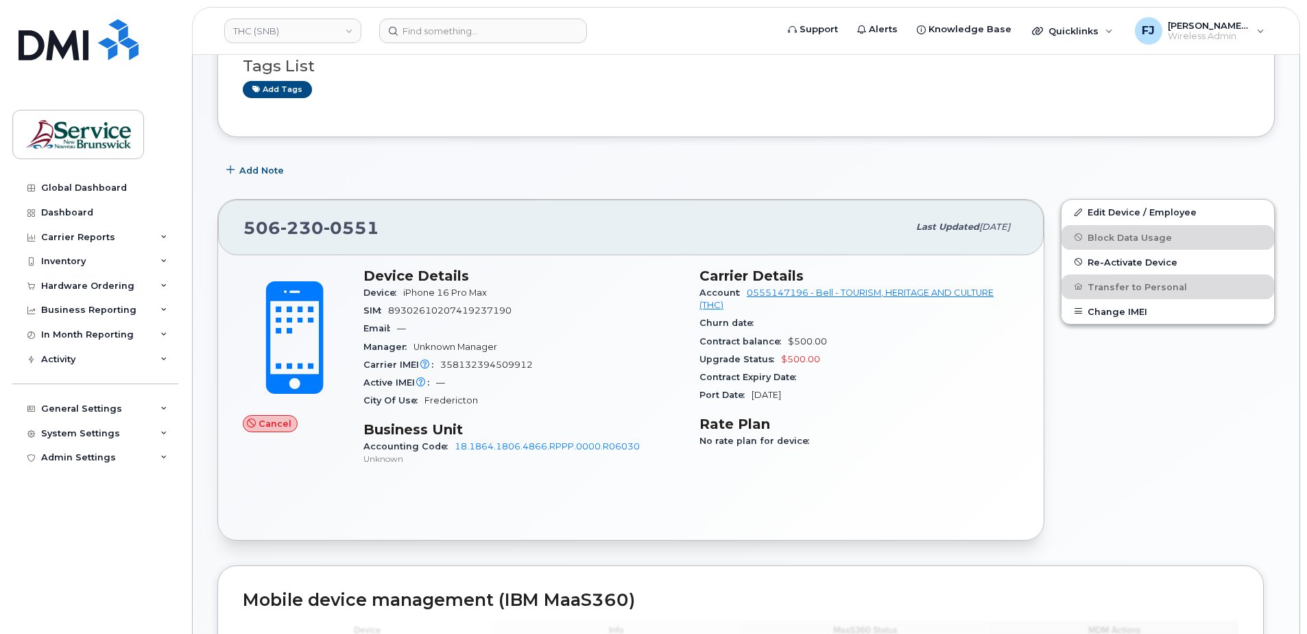
click at [525, 303] on div "SIM 89302610207419237190" at bounding box center [523, 311] width 320 height 18
click at [577, 287] on div "Device iPhone 16 Pro Max" at bounding box center [523, 293] width 320 height 18
click at [444, 335] on div "Email —" at bounding box center [523, 329] width 320 height 18
click at [540, 361] on div "Carrier IMEI Carrier IMEI is reported during the last billing cycle or change o…" at bounding box center [523, 365] width 320 height 18
click at [577, 339] on div "Manager Unknown Manager" at bounding box center [523, 347] width 320 height 18
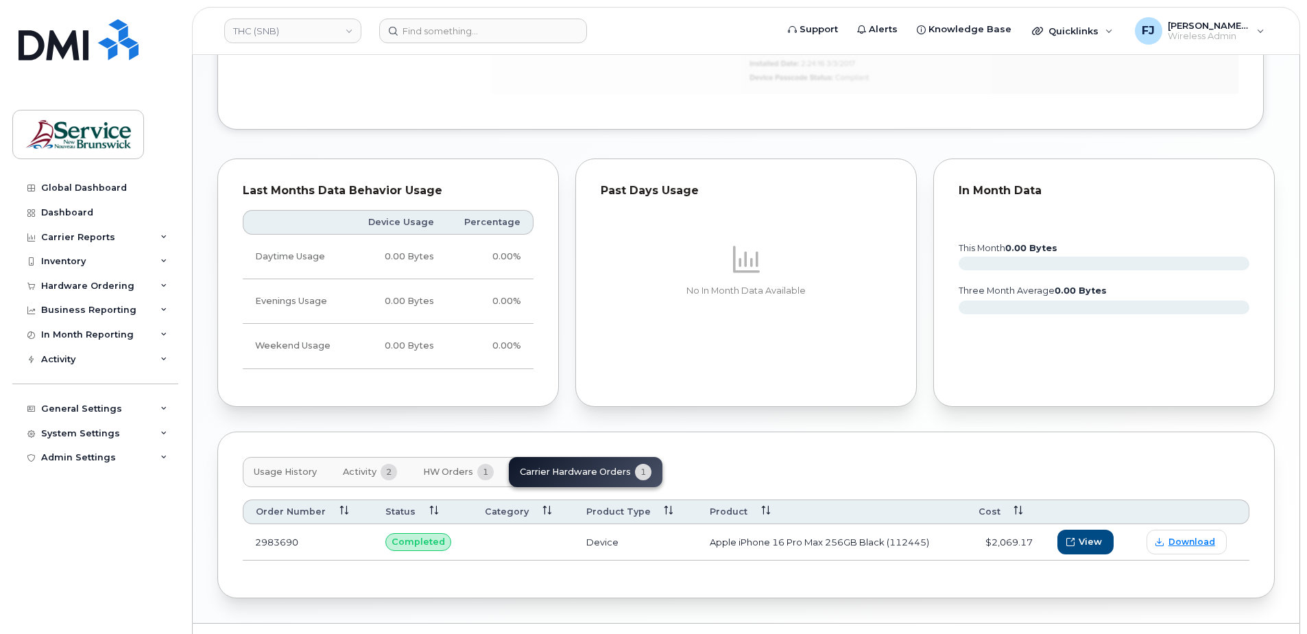
scroll to position [877, 0]
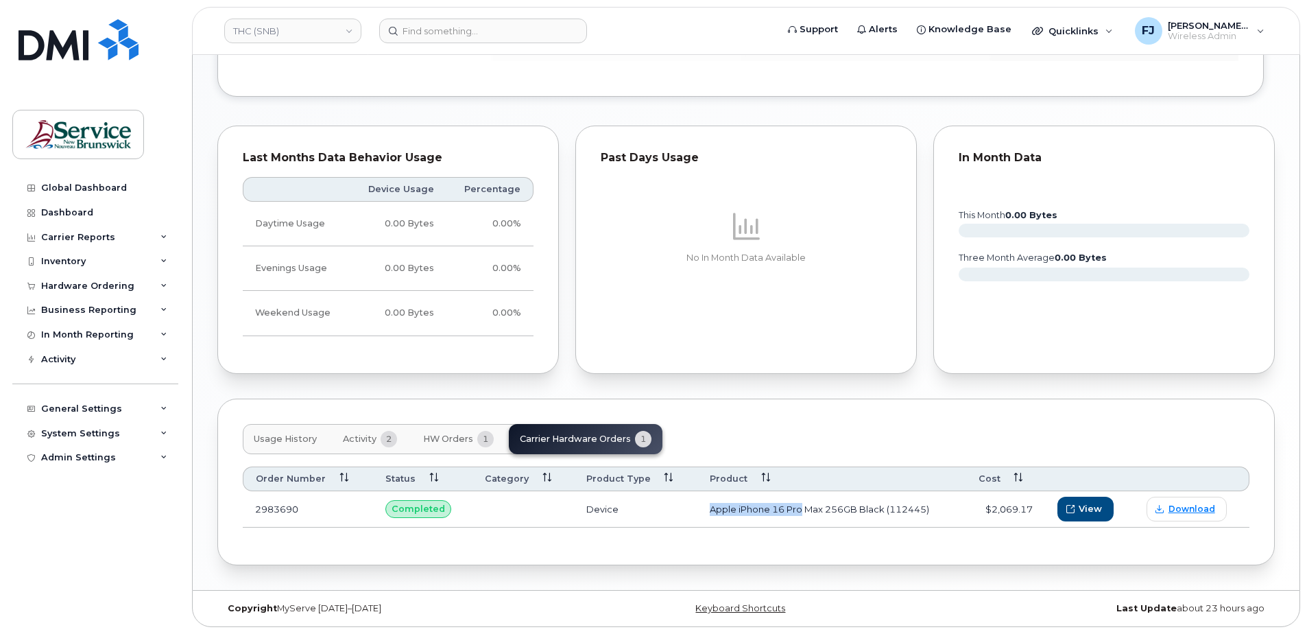
drag, startPoint x: 696, startPoint y: 507, endPoint x: 793, endPoint y: 509, distance: 97.4
click at [793, 509] on td "Apple iPhone 16 Pro Max 256GB Black (112445)" at bounding box center [831, 509] width 268 height 36
drag, startPoint x: 793, startPoint y: 509, endPoint x: 758, endPoint y: 512, distance: 35.8
click at [758, 512] on td "Apple iPhone 16 Pro Max 256GB Black (112445)" at bounding box center [831, 509] width 268 height 36
drag, startPoint x: 763, startPoint y: 508, endPoint x: 817, endPoint y: 512, distance: 54.3
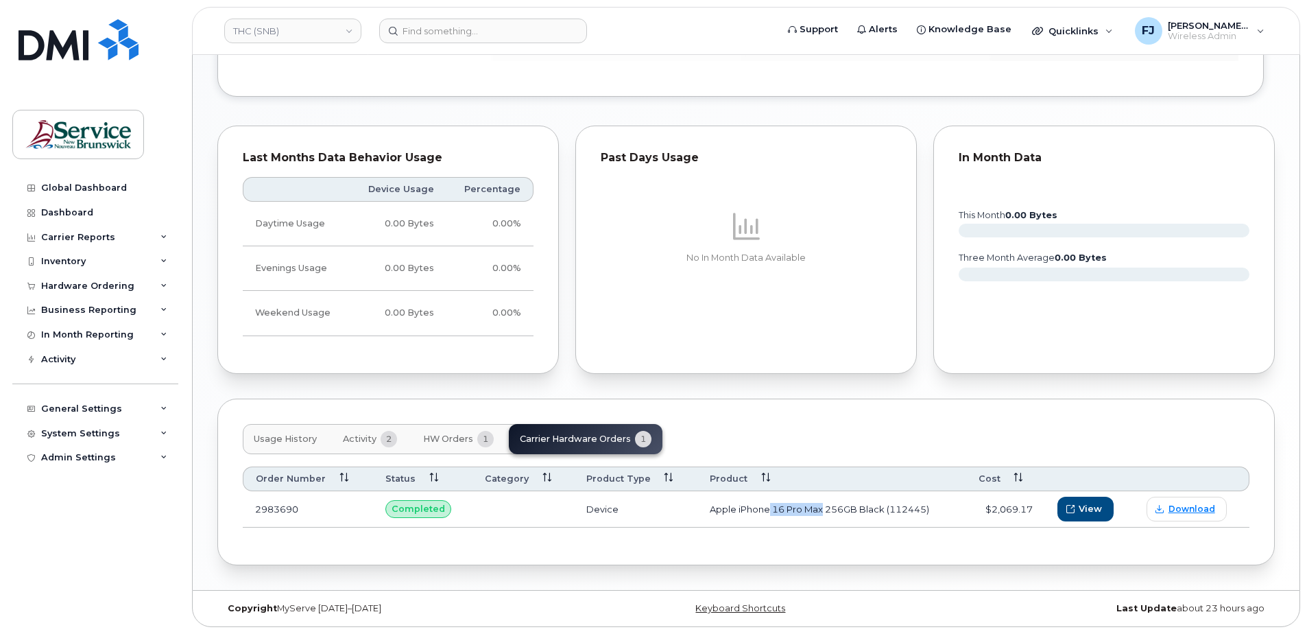
click at [817, 512] on td "Apple iPhone 16 Pro Max 256GB Black (112445)" at bounding box center [831, 509] width 268 height 36
click at [457, 437] on span "HW Orders" at bounding box center [448, 438] width 50 height 11
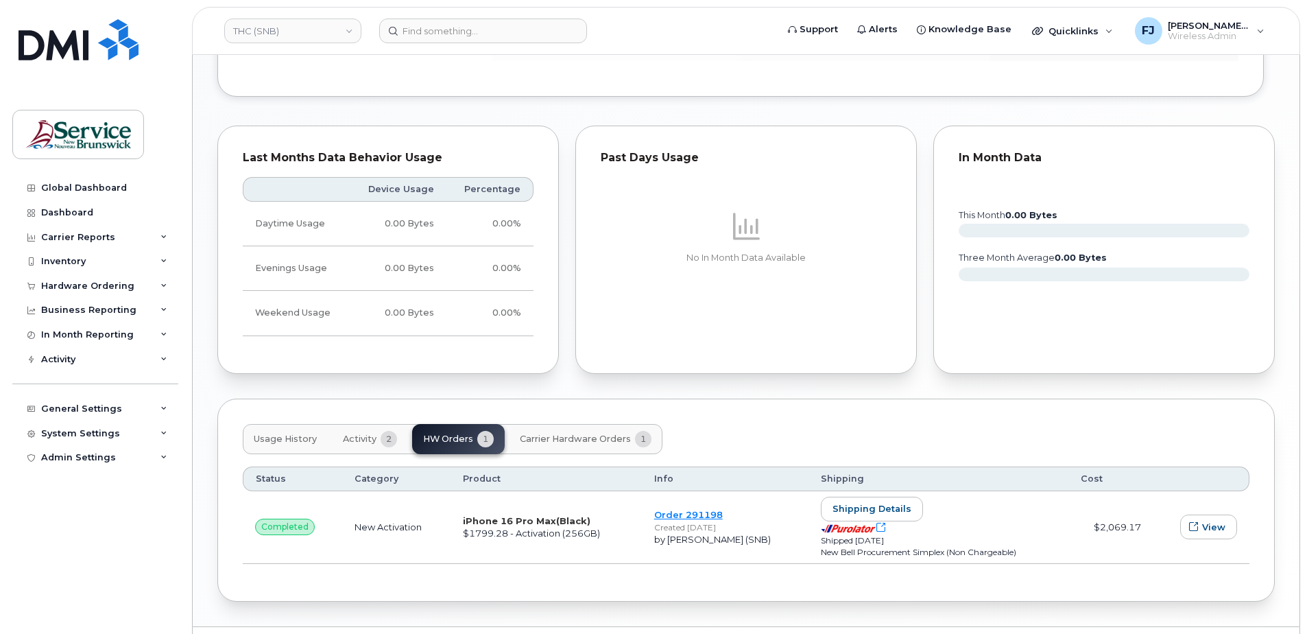
click at [374, 441] on span "Activity" at bounding box center [360, 438] width 34 height 11
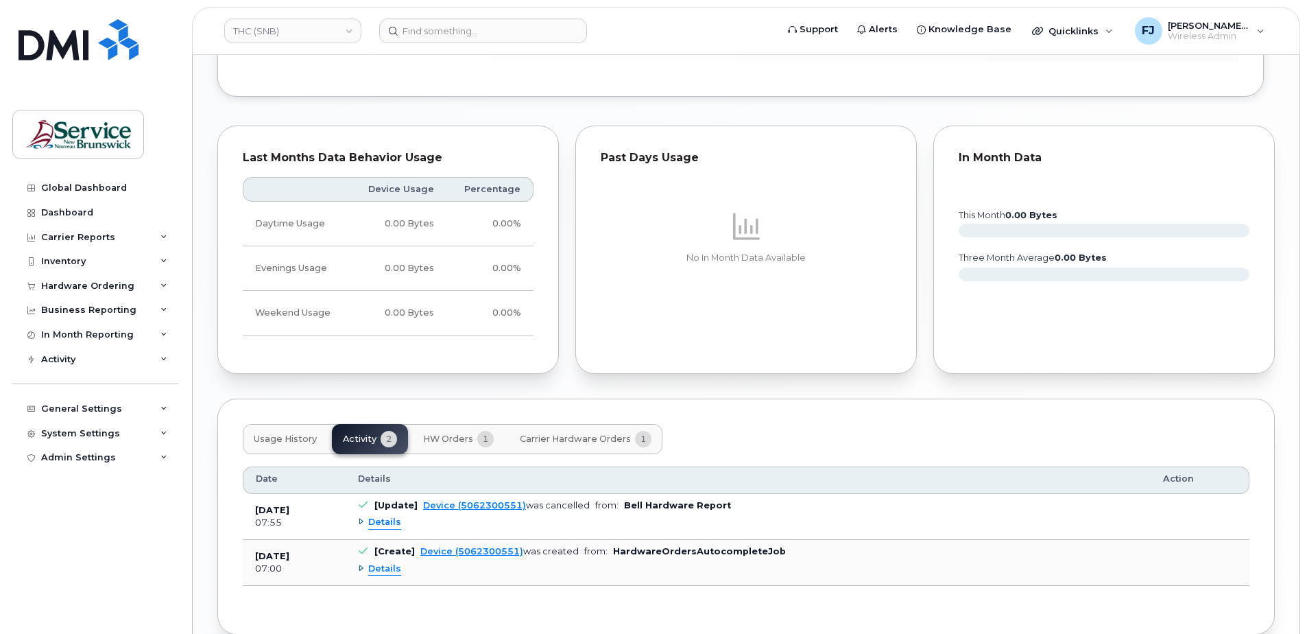
click at [378, 521] on span "Details" at bounding box center [384, 522] width 33 height 13
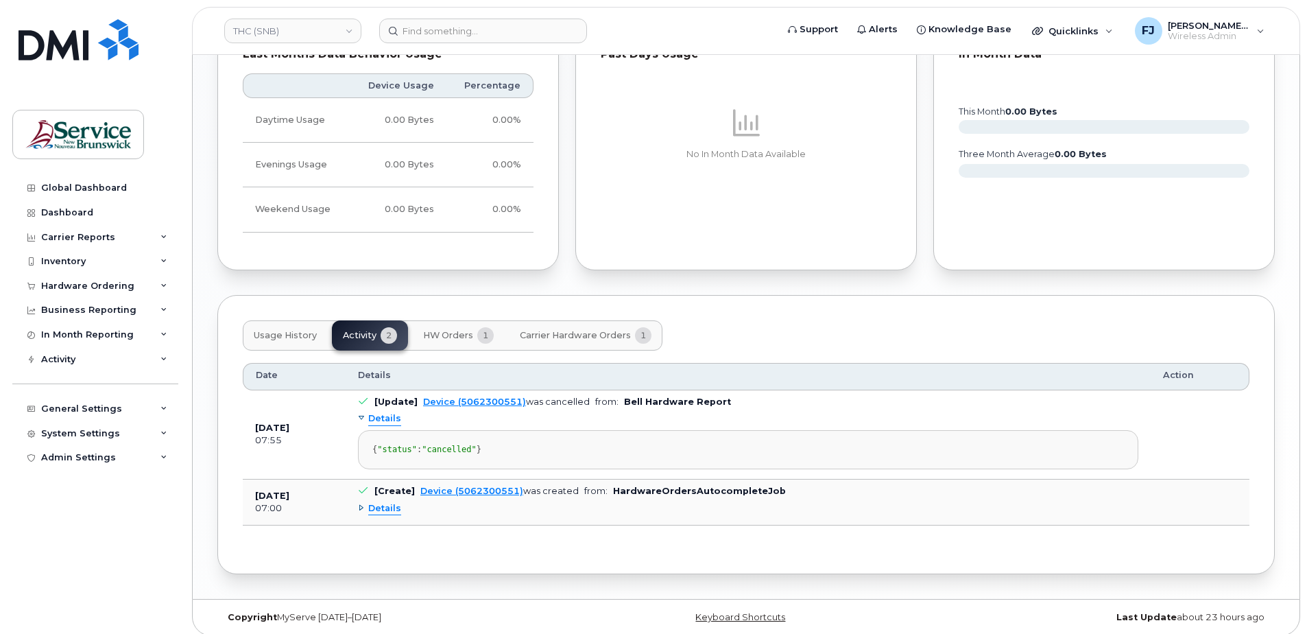
scroll to position [1010, 0]
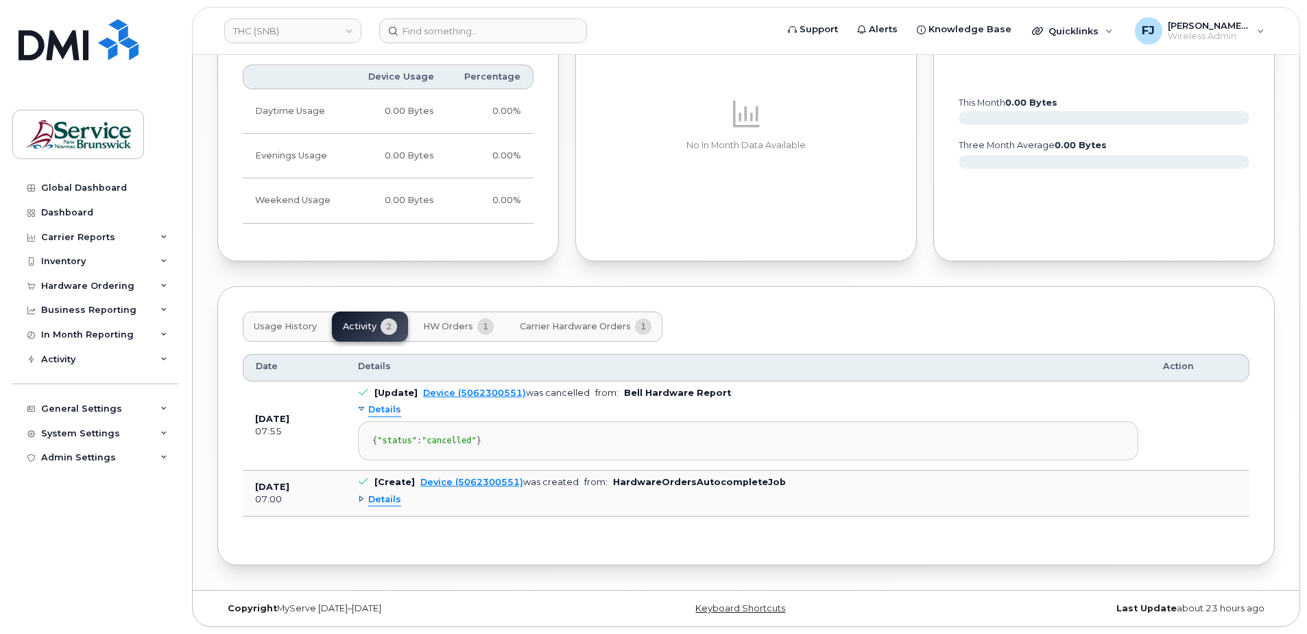
drag, startPoint x: 377, startPoint y: 429, endPoint x: 536, endPoint y: 437, distance: 158.6
click at [536, 437] on div "{ "status" : "cancelled" }" at bounding box center [748, 440] width 752 height 10
drag, startPoint x: 536, startPoint y: 437, endPoint x: 444, endPoint y: 399, distance: 99.3
click at [444, 399] on div "Details { "status" : "cancelled" }" at bounding box center [748, 429] width 780 height 61
click at [662, 381] on td "[Update] Device (5062300551) was cancelled from: Bell Hardware Report Details {…" at bounding box center [748, 425] width 805 height 89
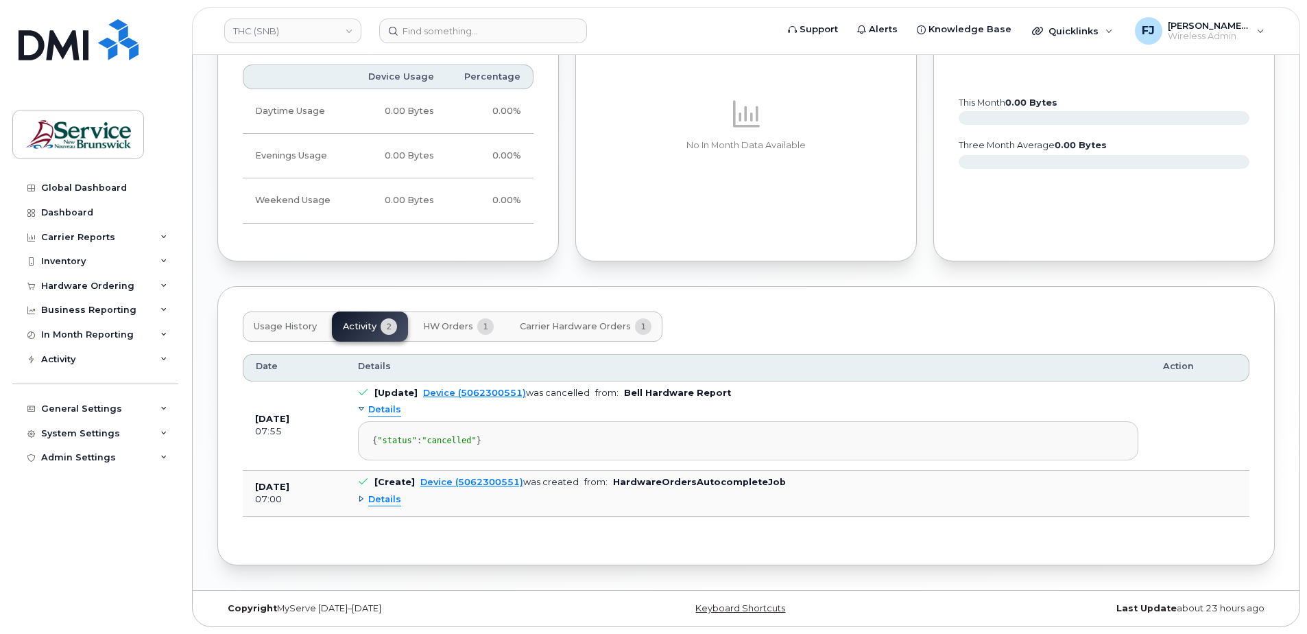
click at [480, 399] on div "Details { "status" : "cancelled" }" at bounding box center [748, 429] width 780 height 61
drag, startPoint x: 247, startPoint y: 405, endPoint x: 328, endPoint y: 409, distance: 81.7
click at [328, 409] on td "Jul 02, 2025 07:55" at bounding box center [294, 425] width 103 height 89
drag, startPoint x: 328, startPoint y: 409, endPoint x: 326, endPoint y: 428, distance: 18.7
click at [326, 428] on td "Jul 02, 2025 07:55" at bounding box center [294, 425] width 103 height 89
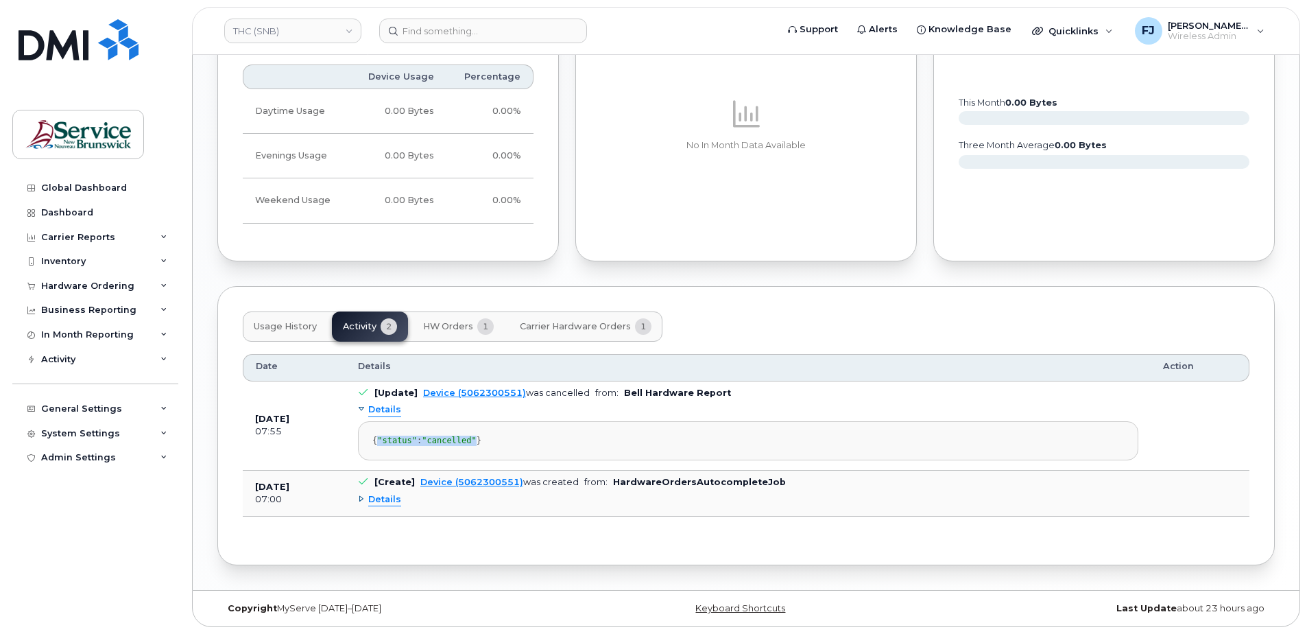
drag, startPoint x: 489, startPoint y: 432, endPoint x: 381, endPoint y: 431, distance: 107.7
click at [381, 435] on div "{ "status" : "cancelled" }" at bounding box center [748, 440] width 752 height 10
drag, startPoint x: 381, startPoint y: 431, endPoint x: 251, endPoint y: 412, distance: 131.7
click at [251, 412] on td "Jul 02, 2025 07:55" at bounding box center [294, 425] width 103 height 89
drag, startPoint x: 251, startPoint y: 412, endPoint x: 312, endPoint y: 440, distance: 66.9
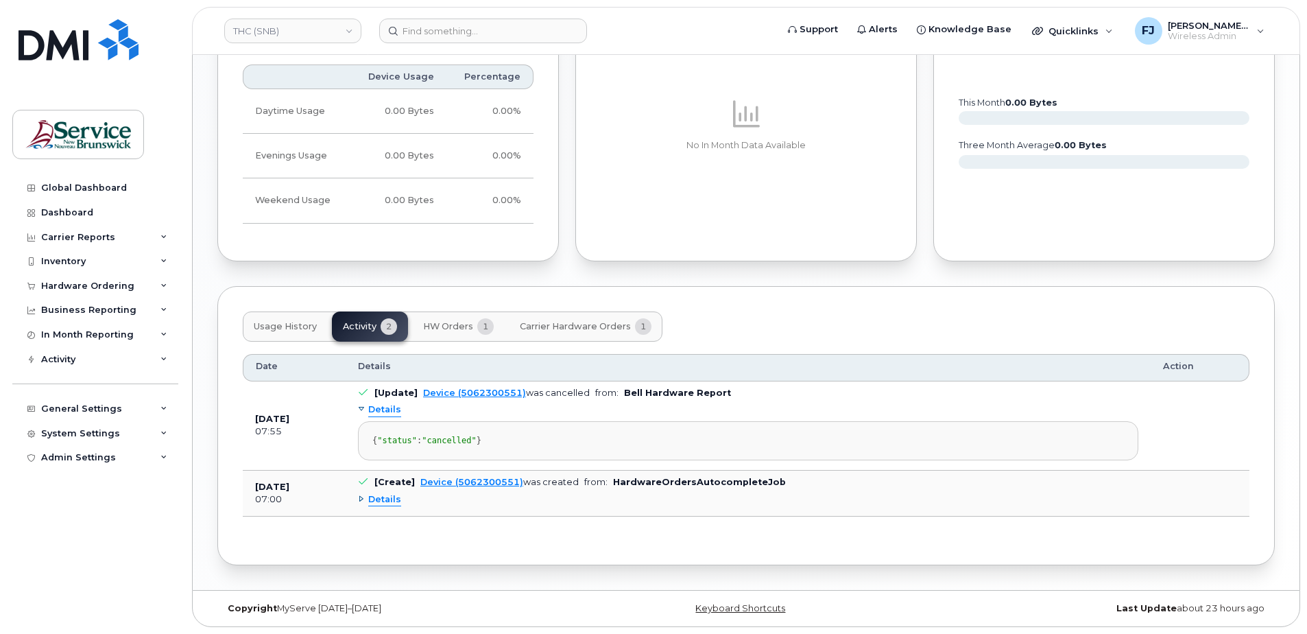
click at [312, 440] on td "Jul 02, 2025 07:55" at bounding box center [294, 425] width 103 height 89
click at [395, 496] on span "Details" at bounding box center [384, 499] width 33 height 13
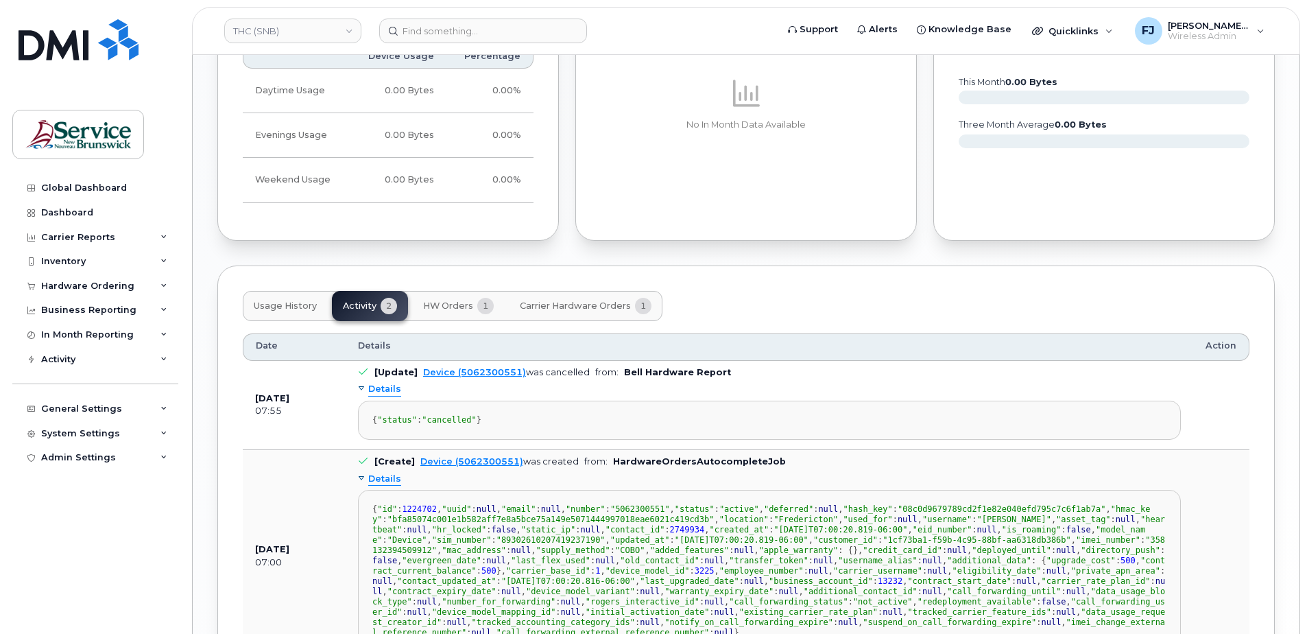
click at [322, 450] on td "Jul 02, 2025 07:55" at bounding box center [294, 405] width 103 height 89
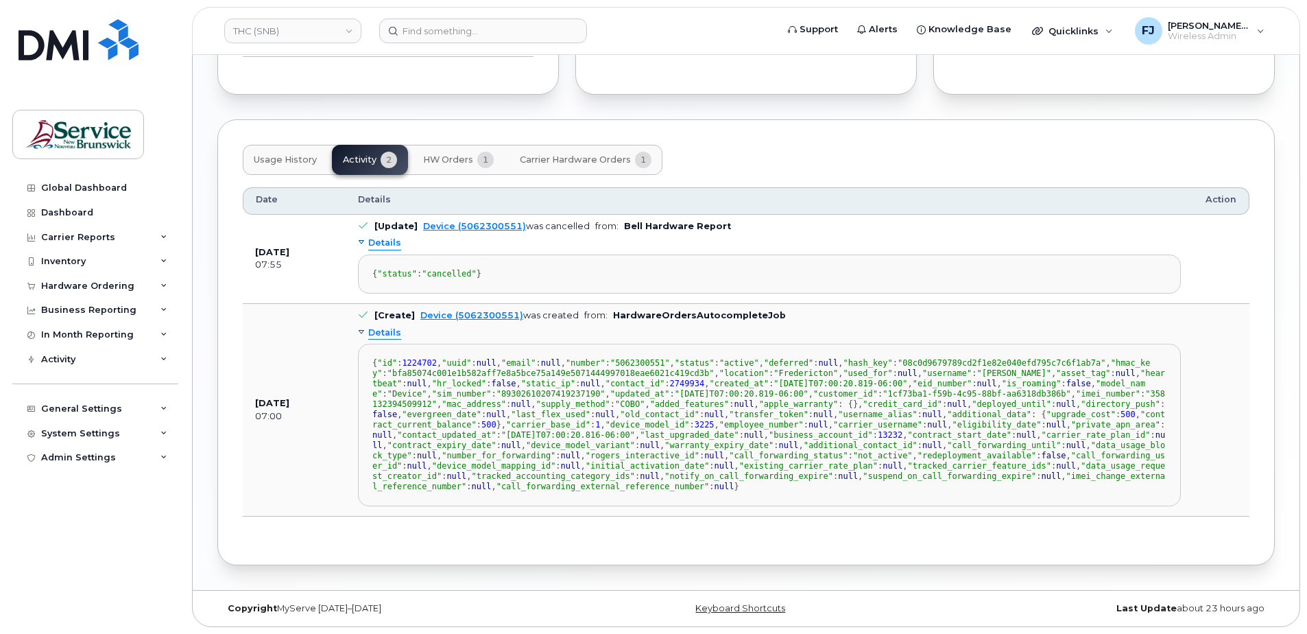
scroll to position [379, 0]
click at [853, 451] on span ""not_active"" at bounding box center [883, 456] width 60 height 10
drag, startPoint x: 531, startPoint y: 428, endPoint x: 540, endPoint y: 444, distance: 18.5
click at [540, 444] on div "{ "id" : 1224702 , "uuid" : null , "email" : null , "number" : "5062300551" , "…" at bounding box center [769, 425] width 794 height 134
click at [863, 481] on span ""suspend_on_call_forwarding_expire"" at bounding box center [949, 476] width 173 height 10
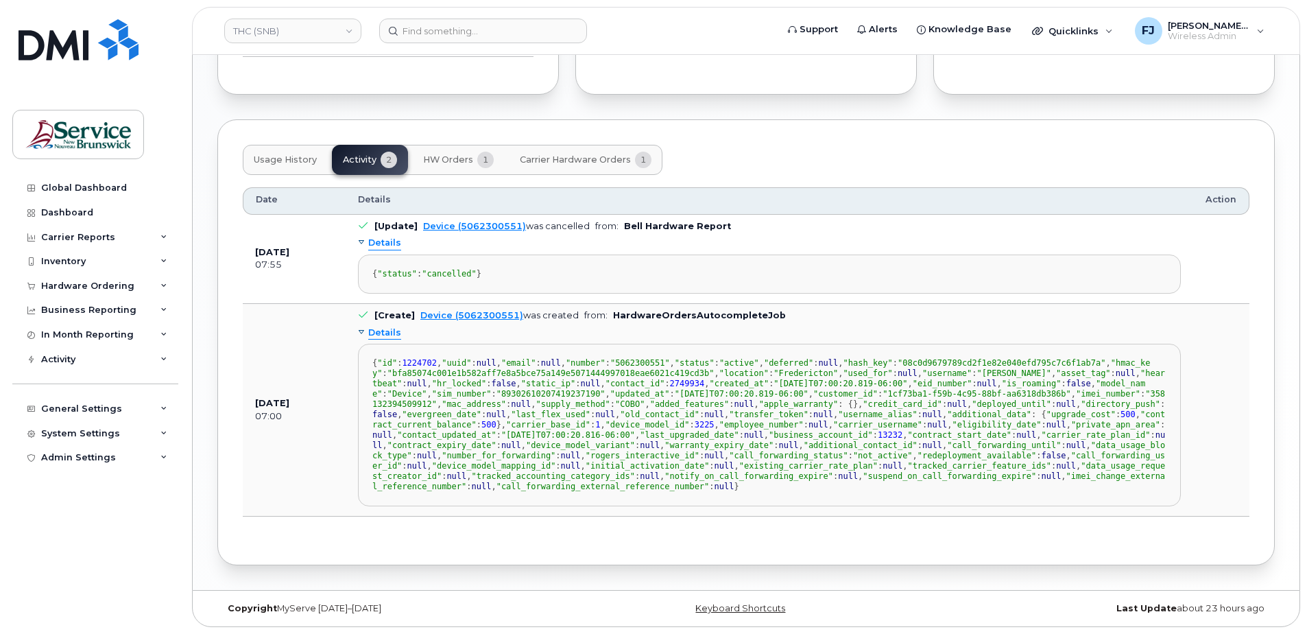
scroll to position [1284, 0]
click at [301, 446] on td "Jun 16, 2025 07:00" at bounding box center [294, 410] width 103 height 213
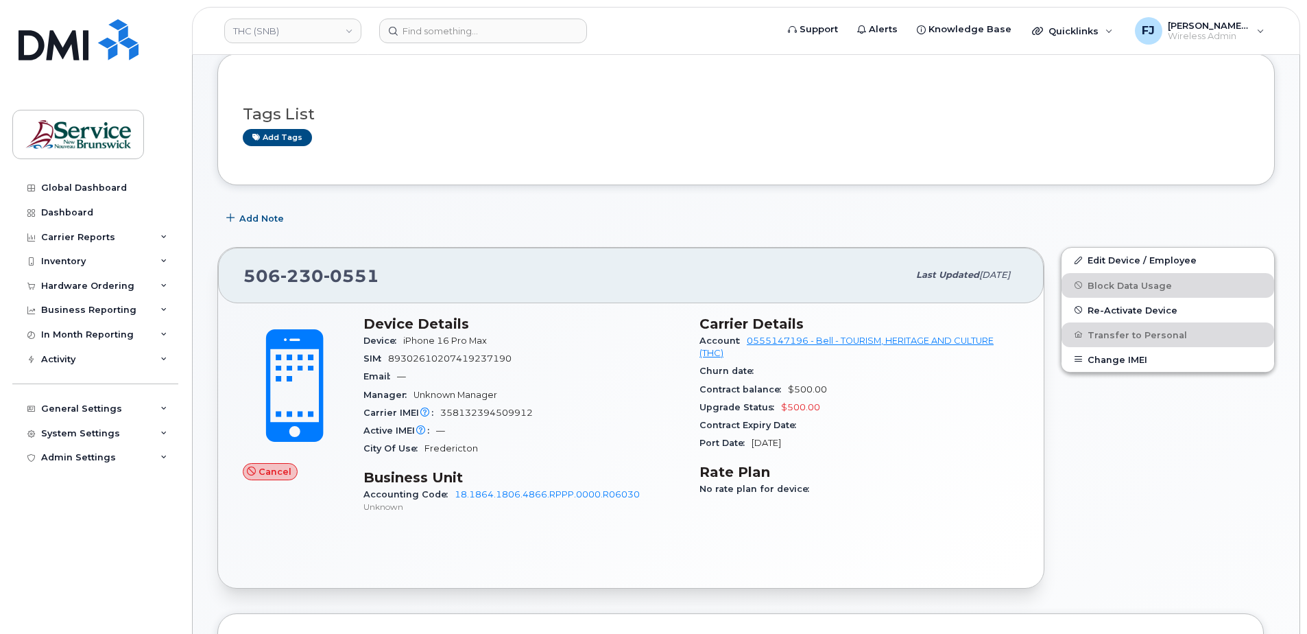
scroll to position [50, 0]
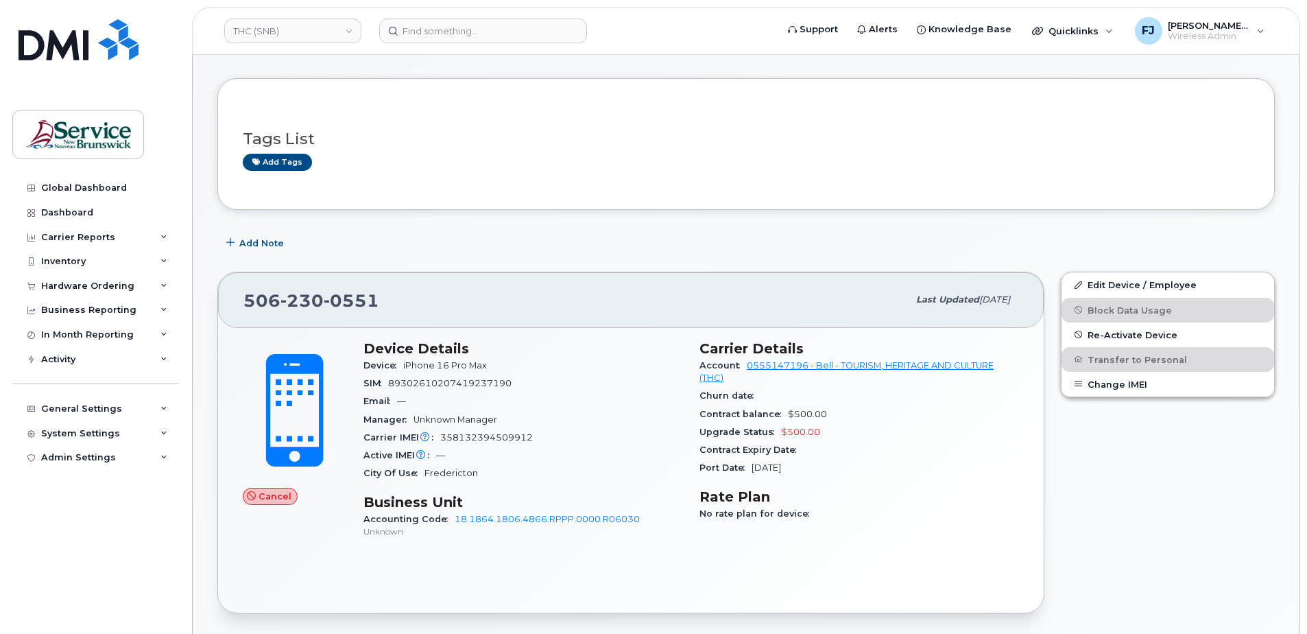
click at [567, 400] on div "Email —" at bounding box center [523, 401] width 320 height 18
click at [461, 235] on div "Add Note" at bounding box center [745, 242] width 1057 height 25
